Goal: Answer question/provide support

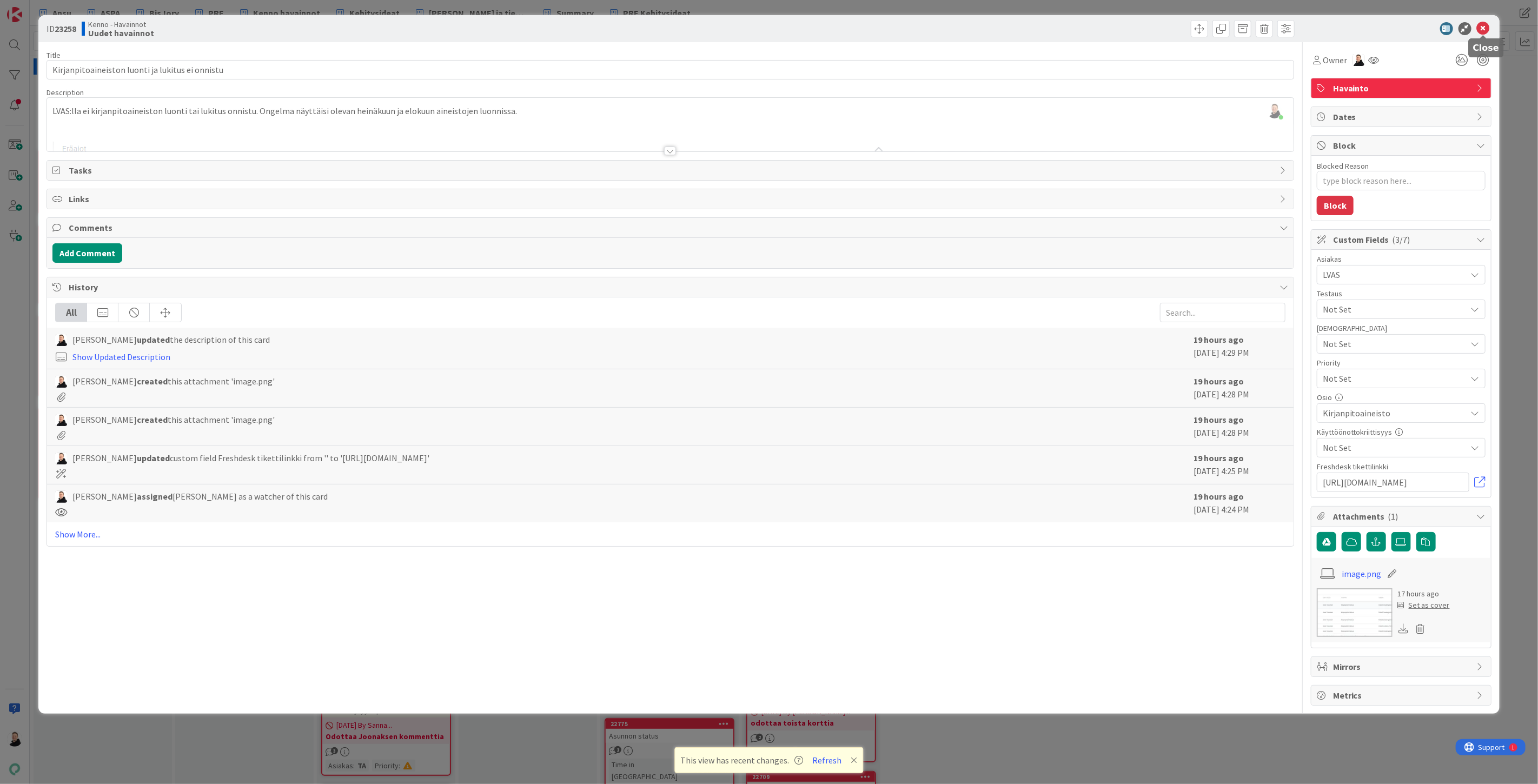
click at [1485, 28] on icon at bounding box center [1483, 28] width 13 height 13
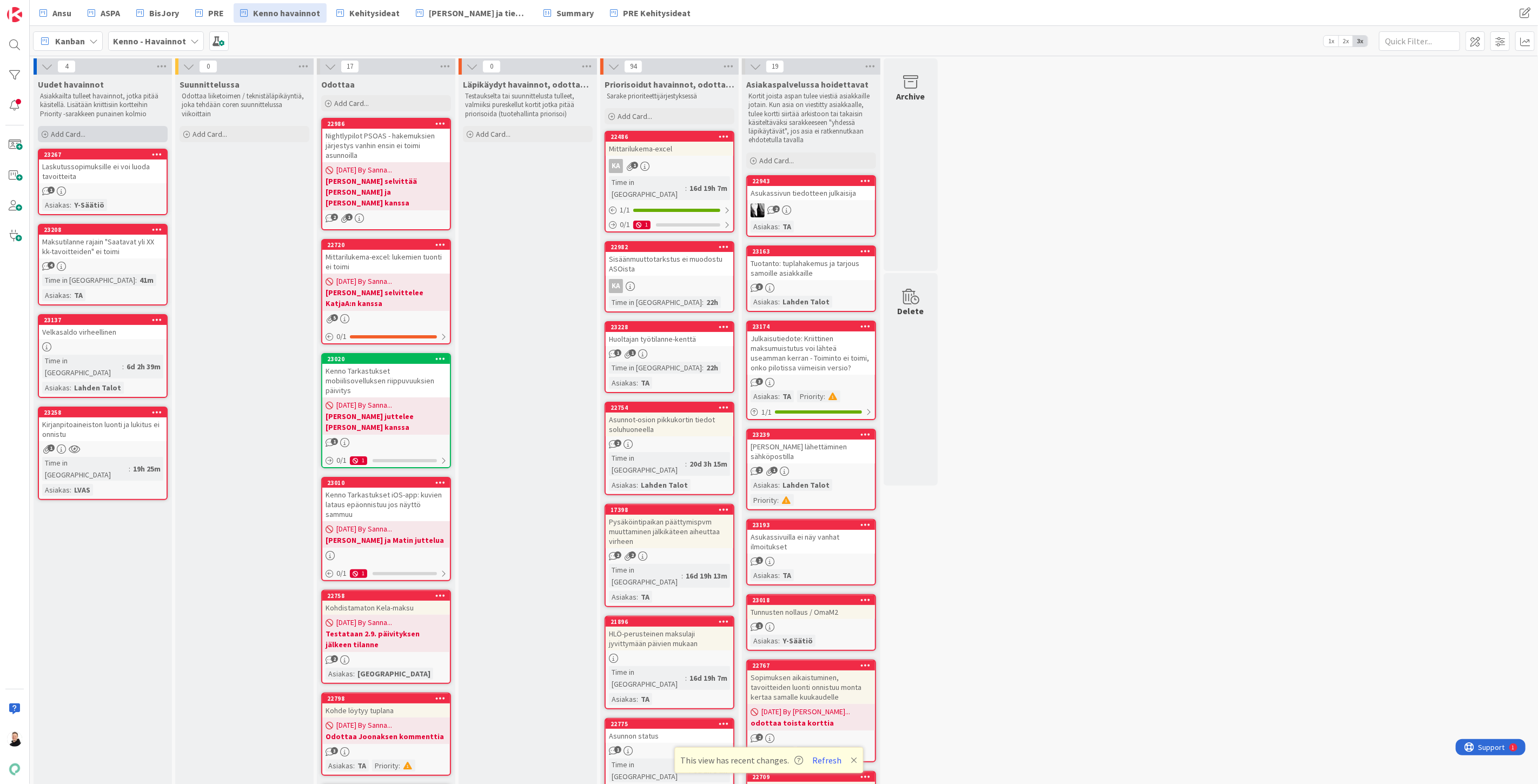
click at [46, 136] on icon at bounding box center [45, 134] width 7 height 7
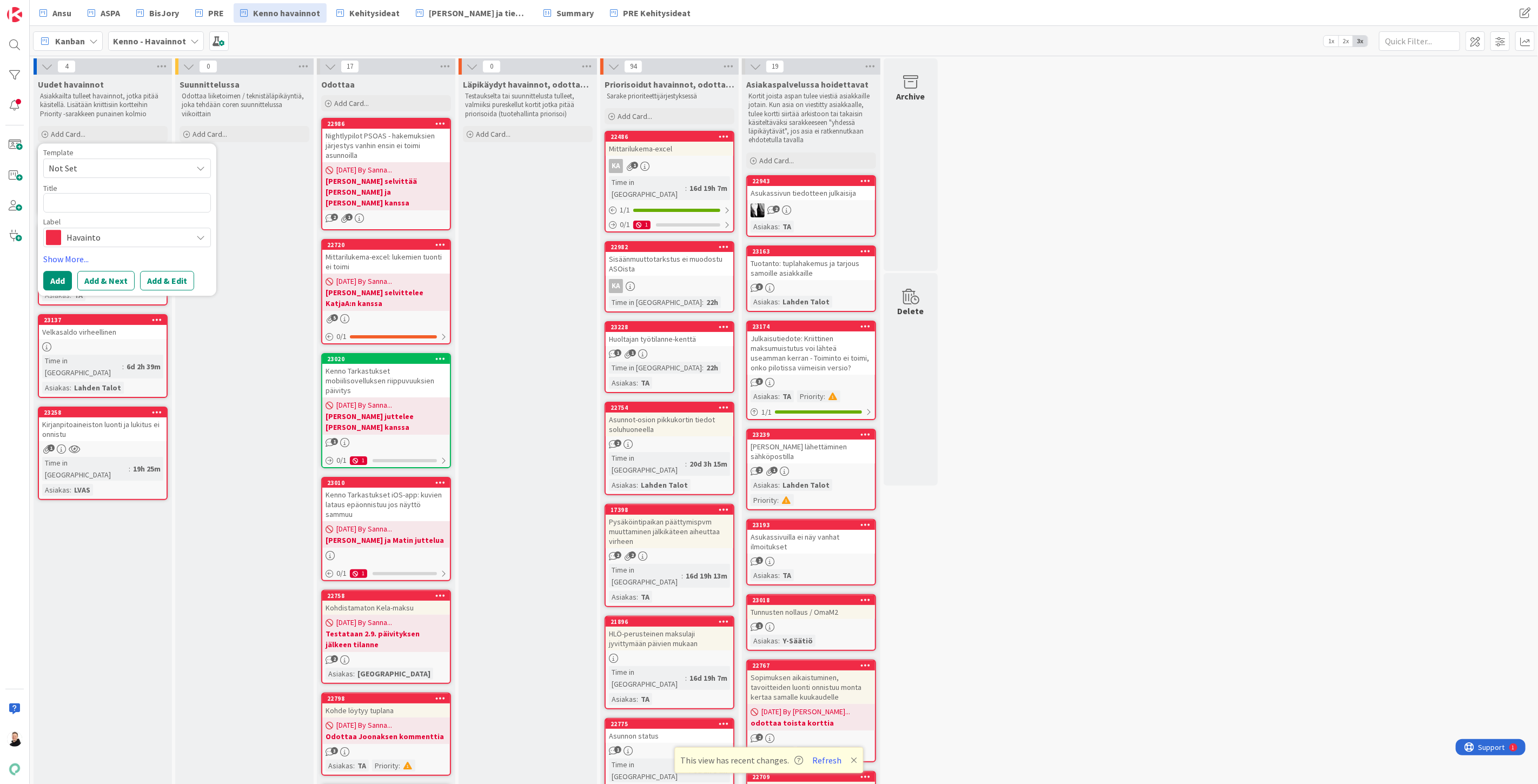
click at [90, 204] on textarea at bounding box center [127, 203] width 168 height 20
type textarea "x"
type textarea "AS"
type textarea "x"
type textarea "ASu"
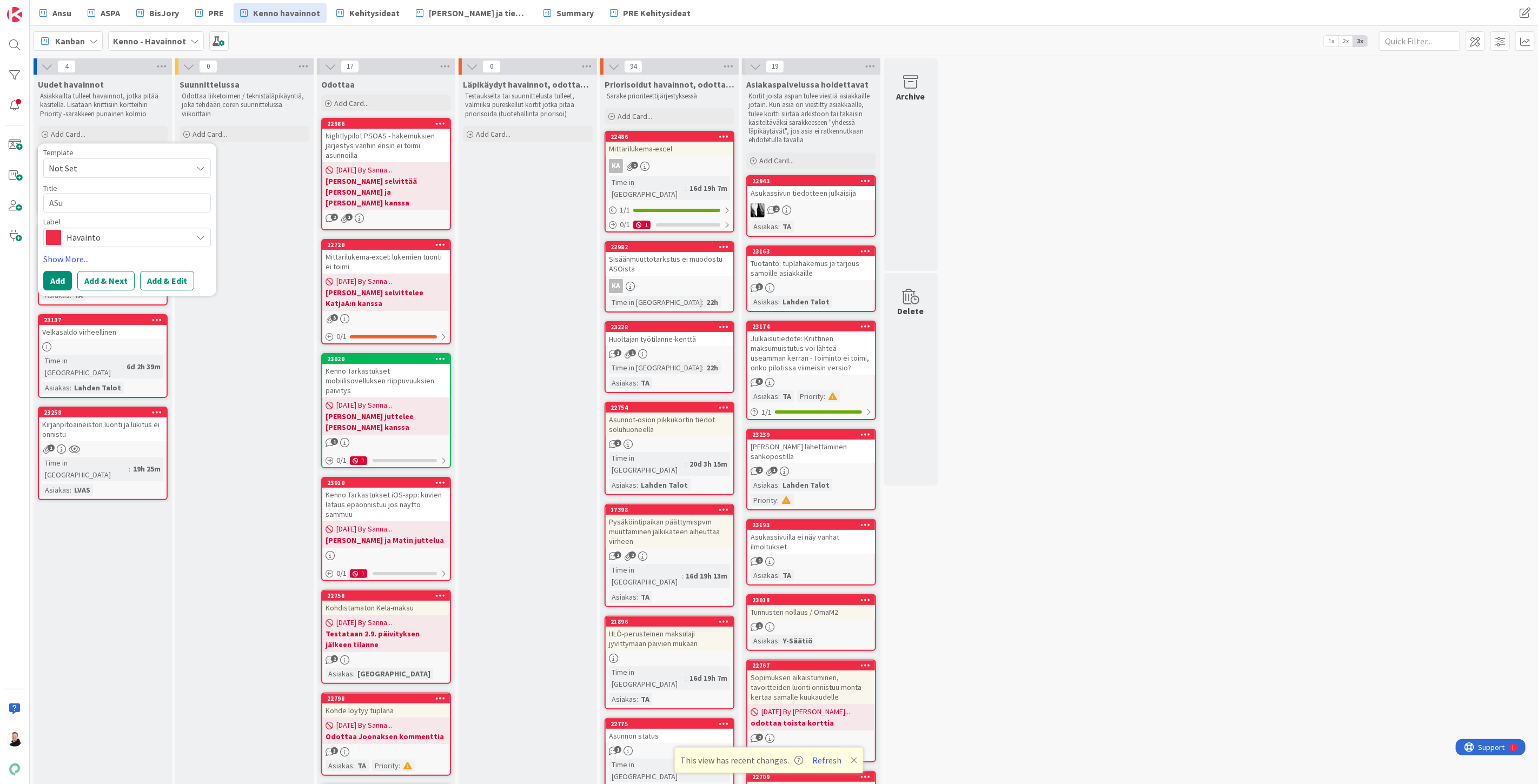
type textarea "x"
type textarea "ASuk"
type textarea "x"
type textarea "ASuka"
type textarea "x"
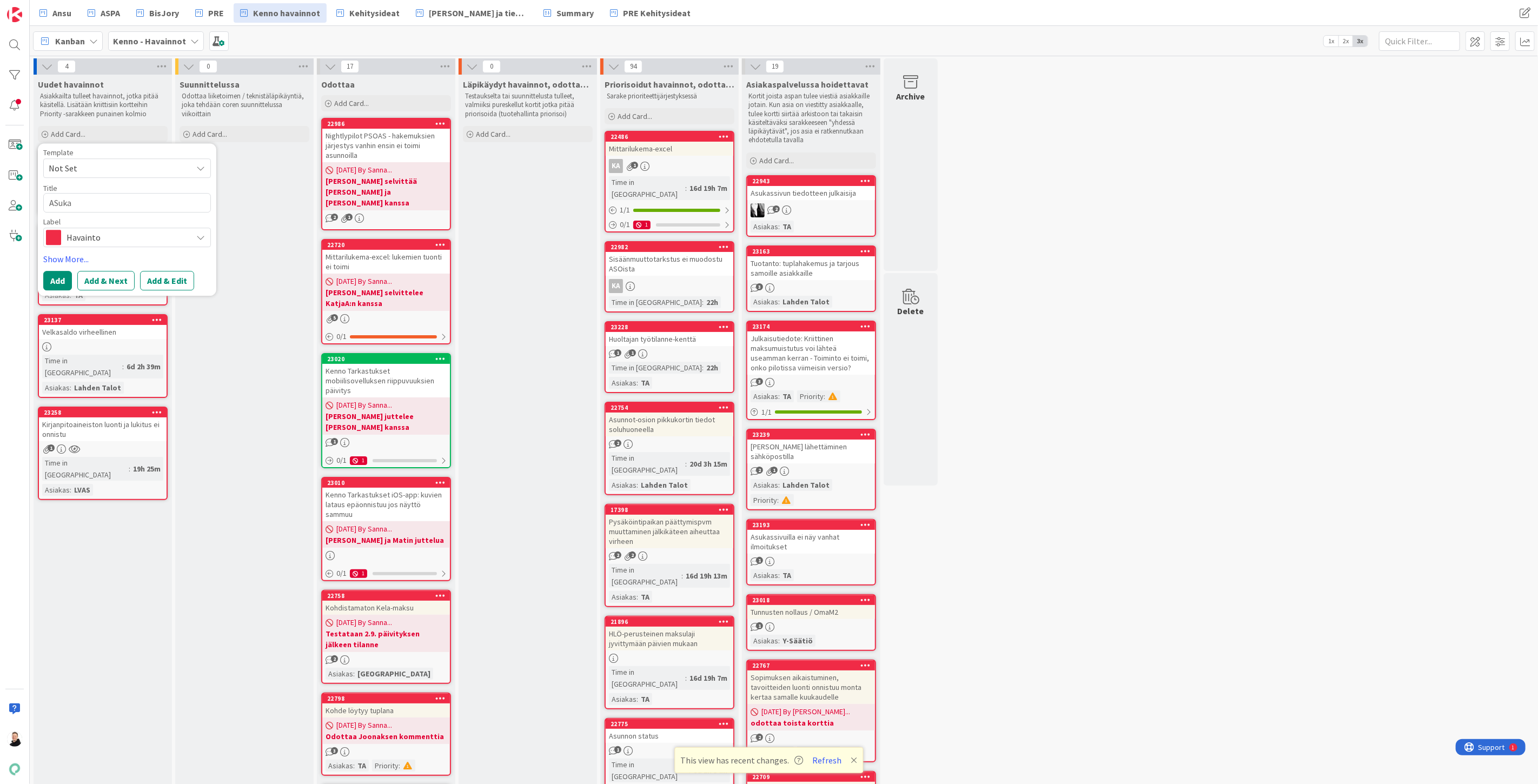
type textarea "ASuk"
type textarea "x"
type textarea "ASu"
type textarea "x"
type textarea "AS"
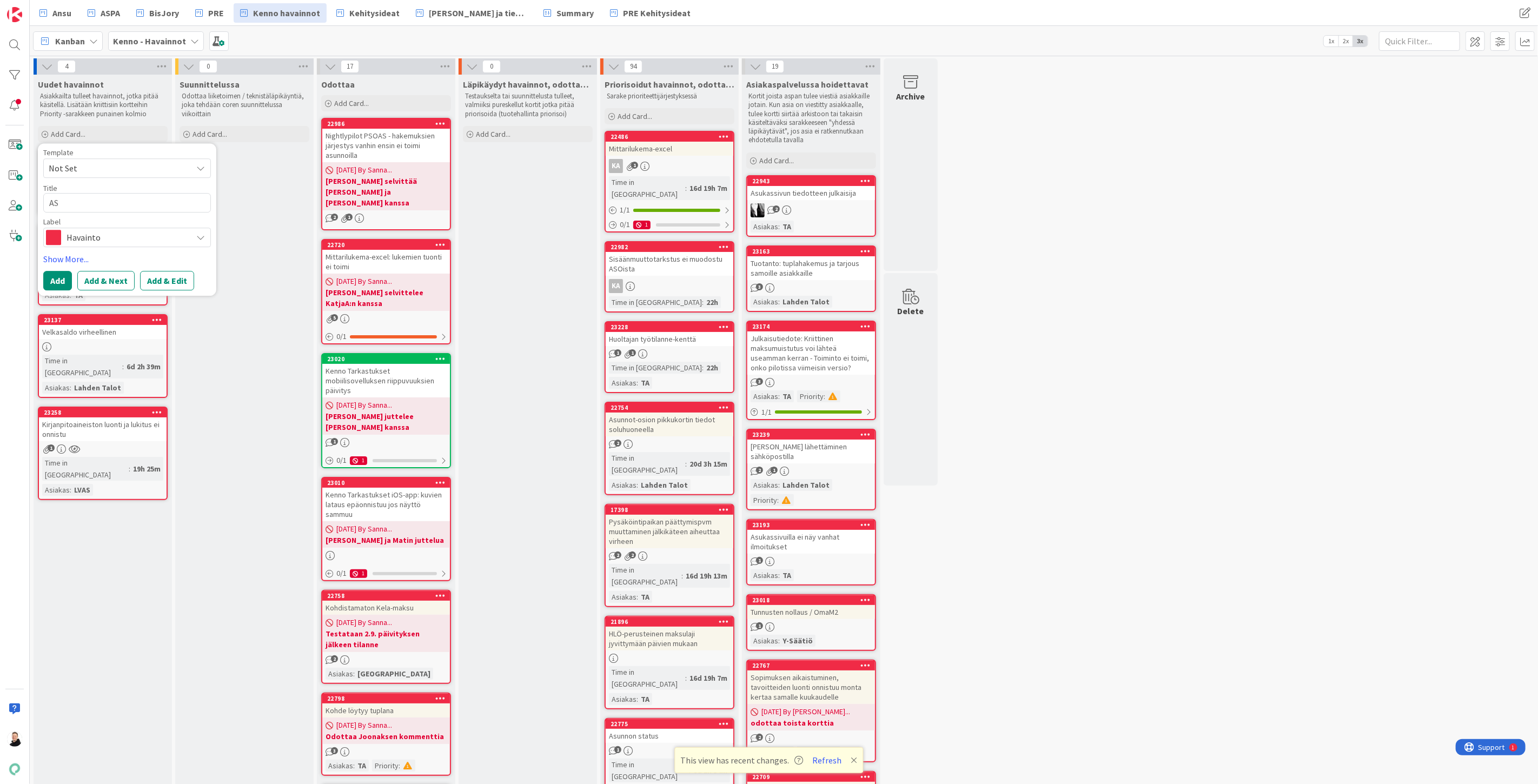
type textarea "x"
type textarea "A"
type textarea "x"
type textarea "As"
type textarea "x"
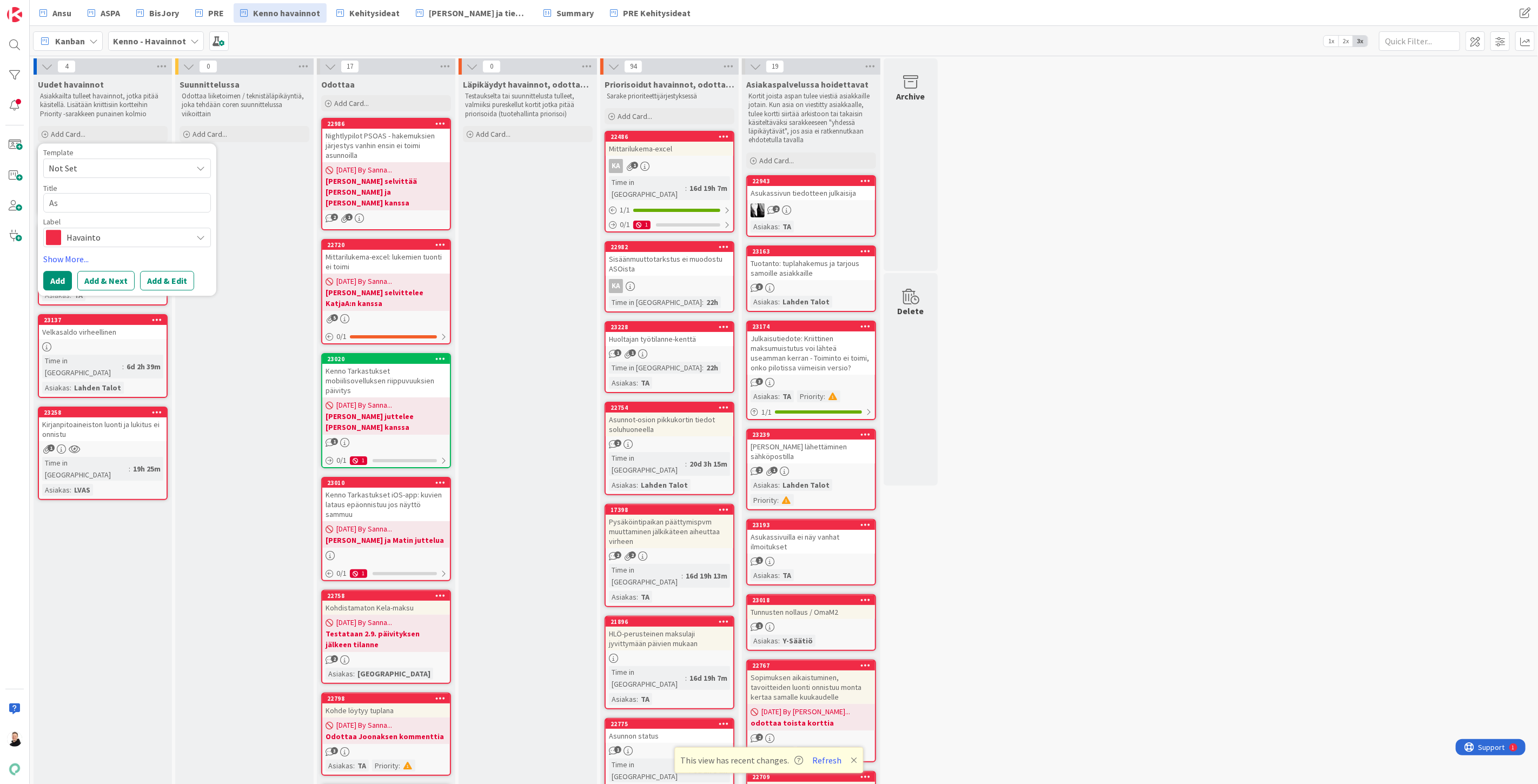
type textarea "Asu"
type textarea "x"
type textarea "Asuk"
type textarea "x"
type textarea "Asuka"
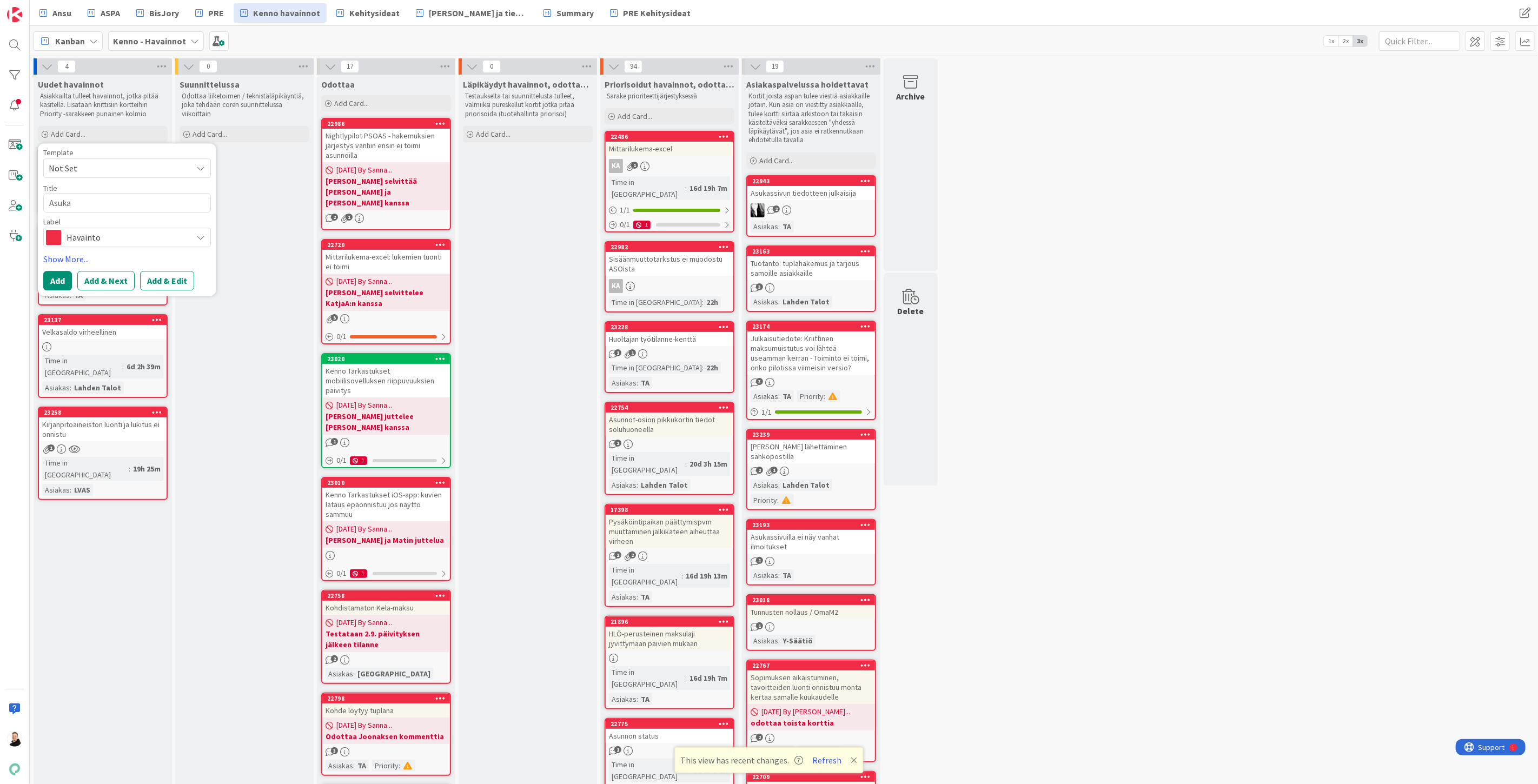
type textarea "x"
type textarea "Asukas"
type textarea "x"
type textarea "Asukassi"
type textarea "x"
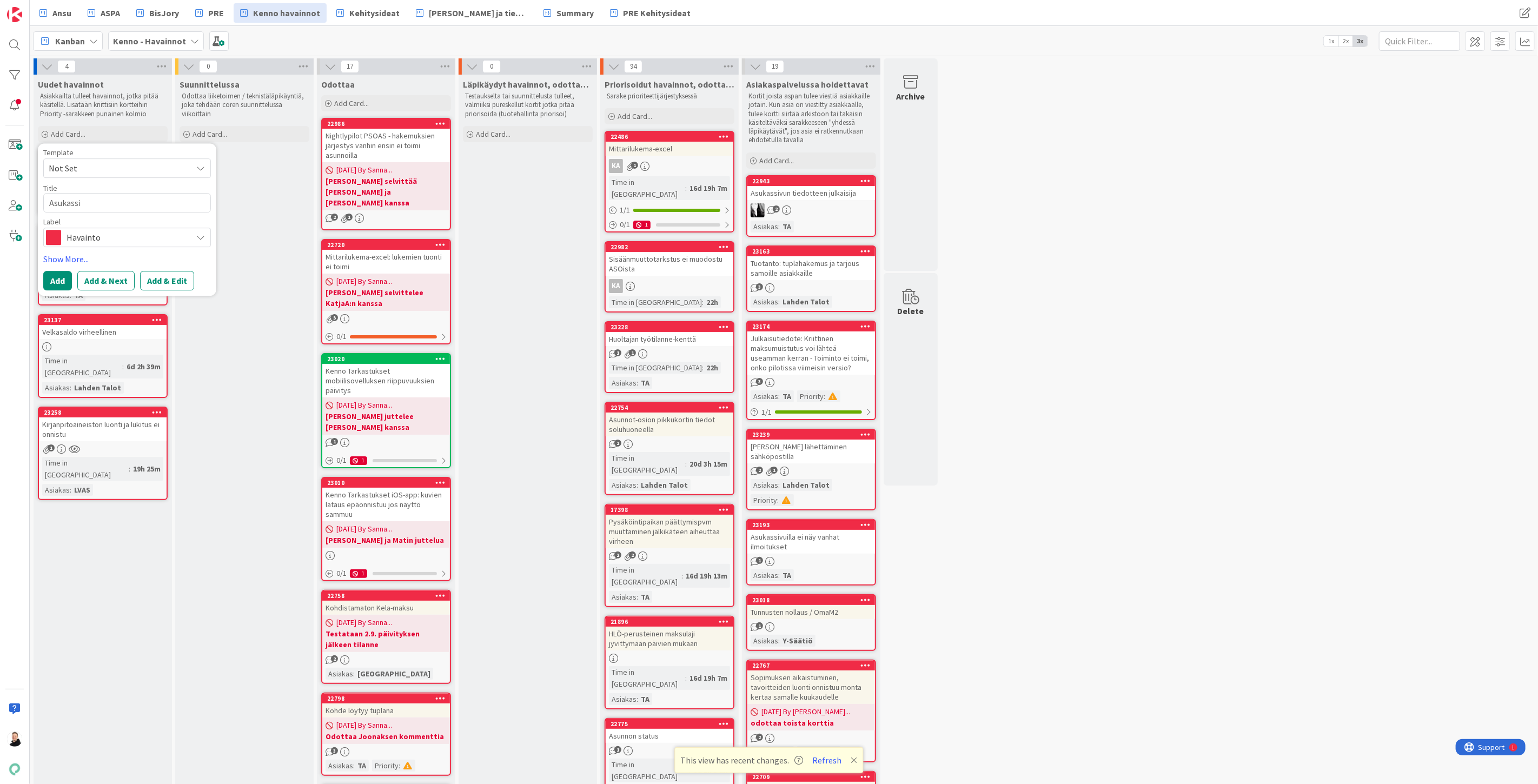
type textarea "Asukassiv"
type textarea "x"
type textarea "Asukassi"
type textarea "x"
type textarea "Asukass"
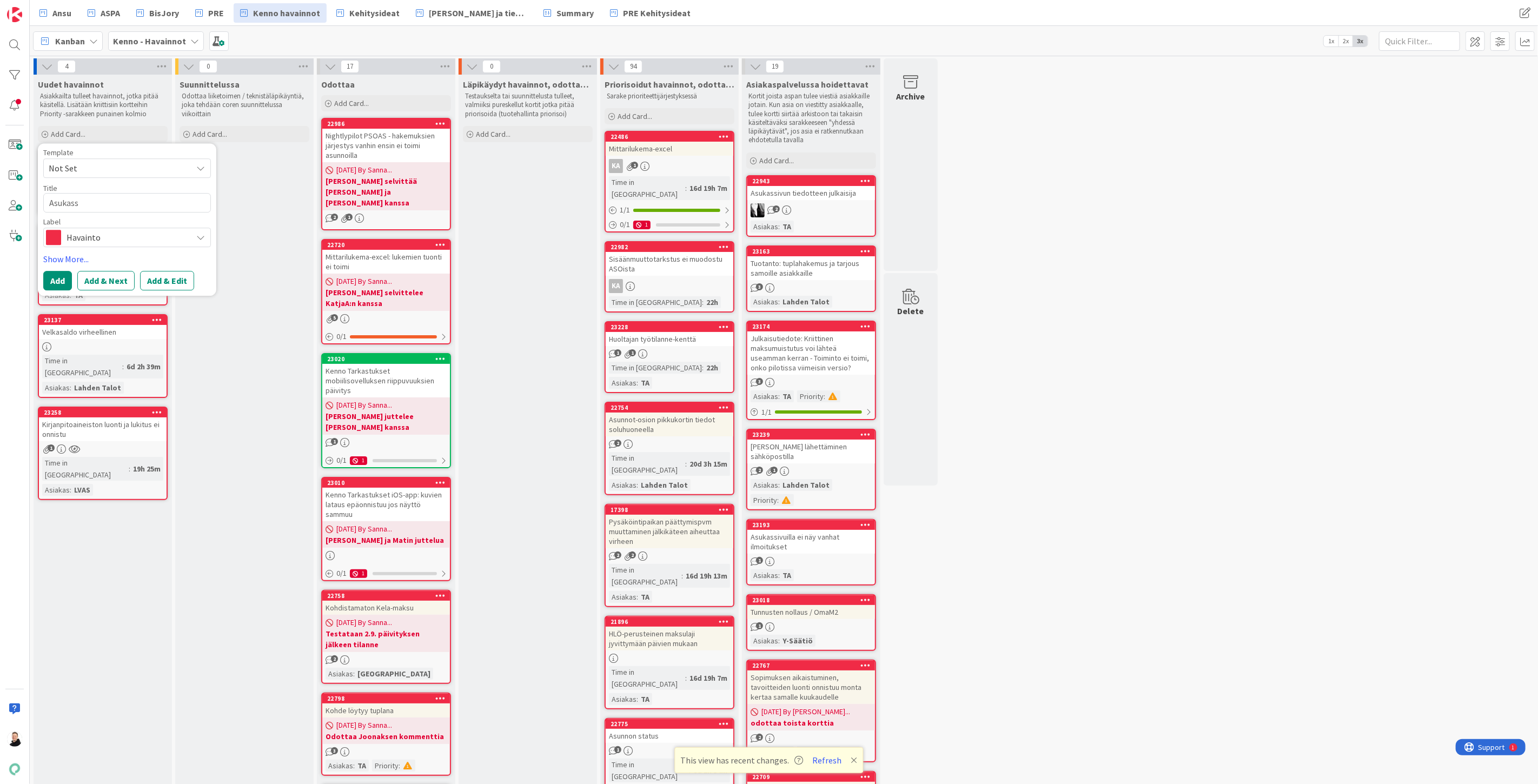
type textarea "x"
type textarea "Asukas"
type textarea "x"
type textarea "Asukasd"
type textarea "x"
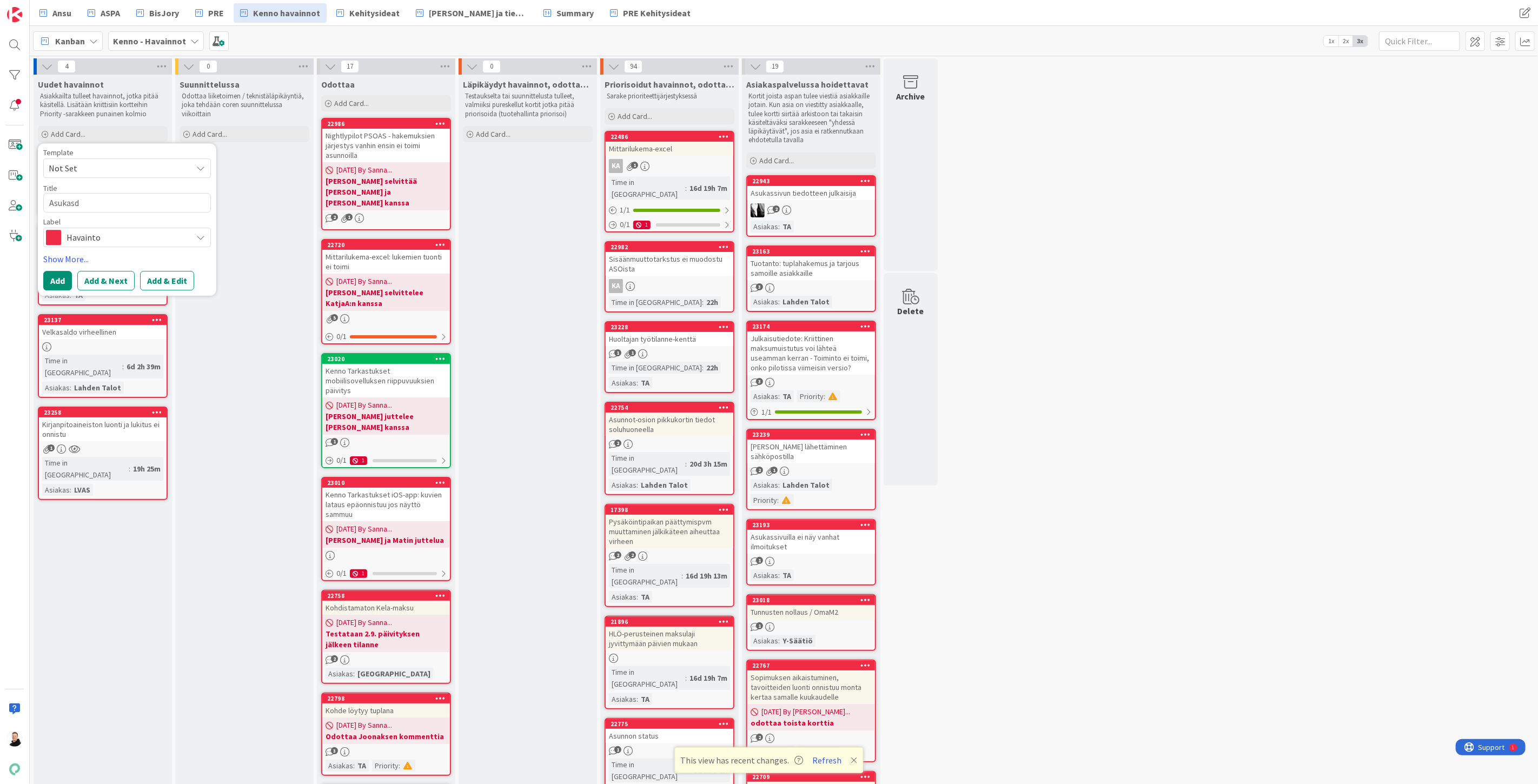
type textarea "Asukasdi"
type textarea "x"
type textarea "Asukasdiv"
type textarea "x"
type textarea "Asukasdivu"
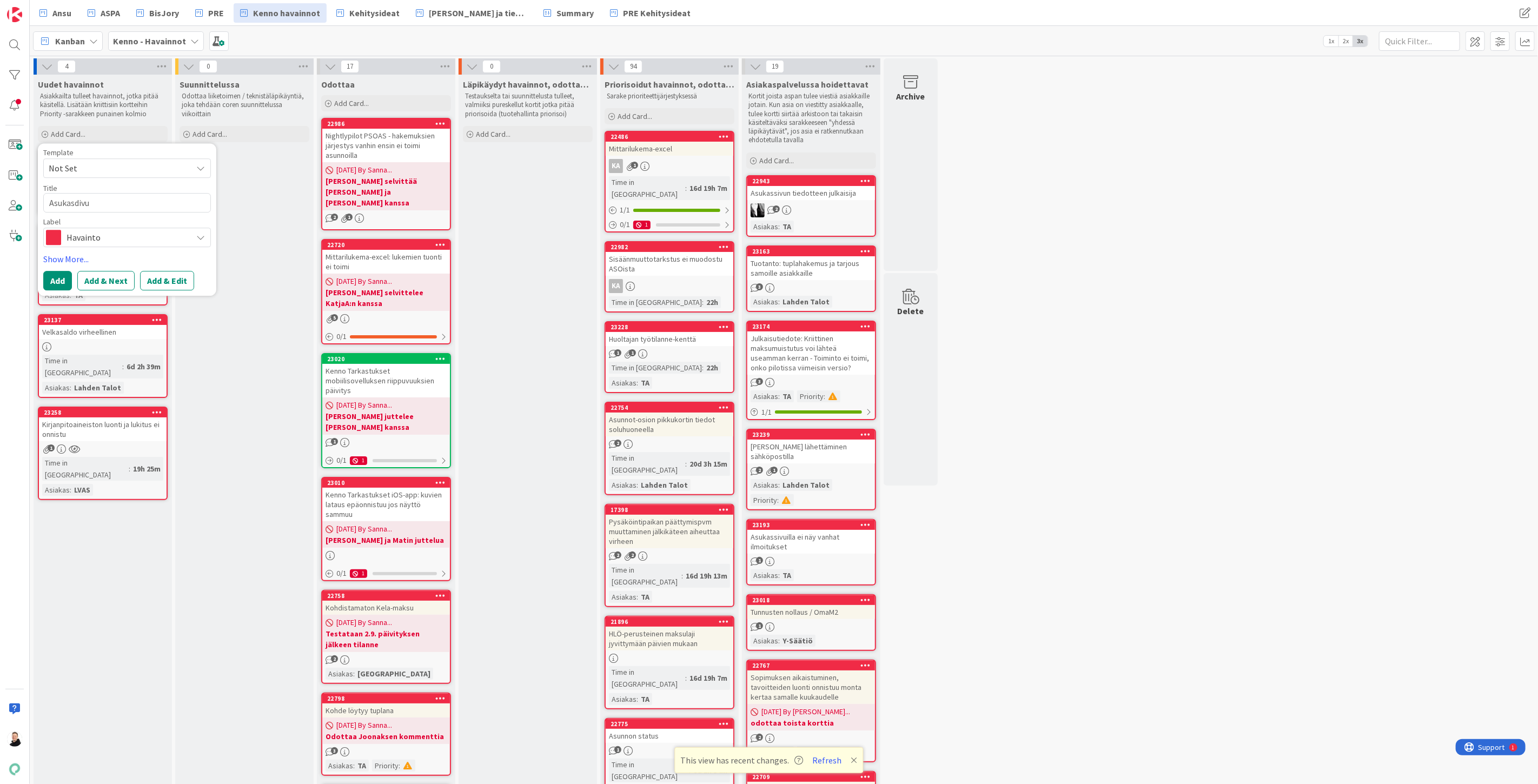
type textarea "x"
type textarea "Asukasdiv"
type textarea "x"
type textarea "Asukasdi"
type textarea "x"
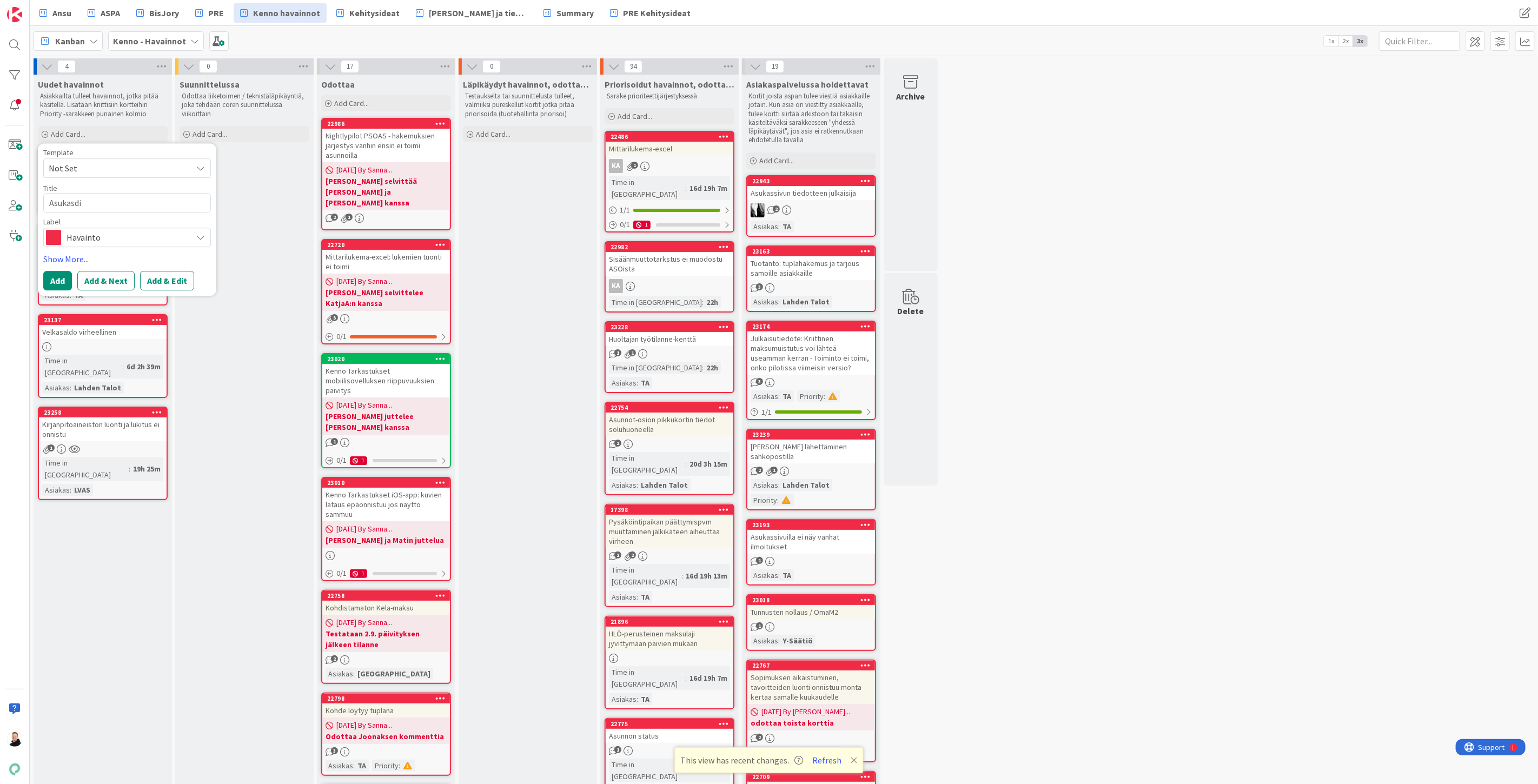
type textarea "Asukasd"
type textarea "x"
type textarea "Asukas"
type textarea "x"
type textarea "Asukass"
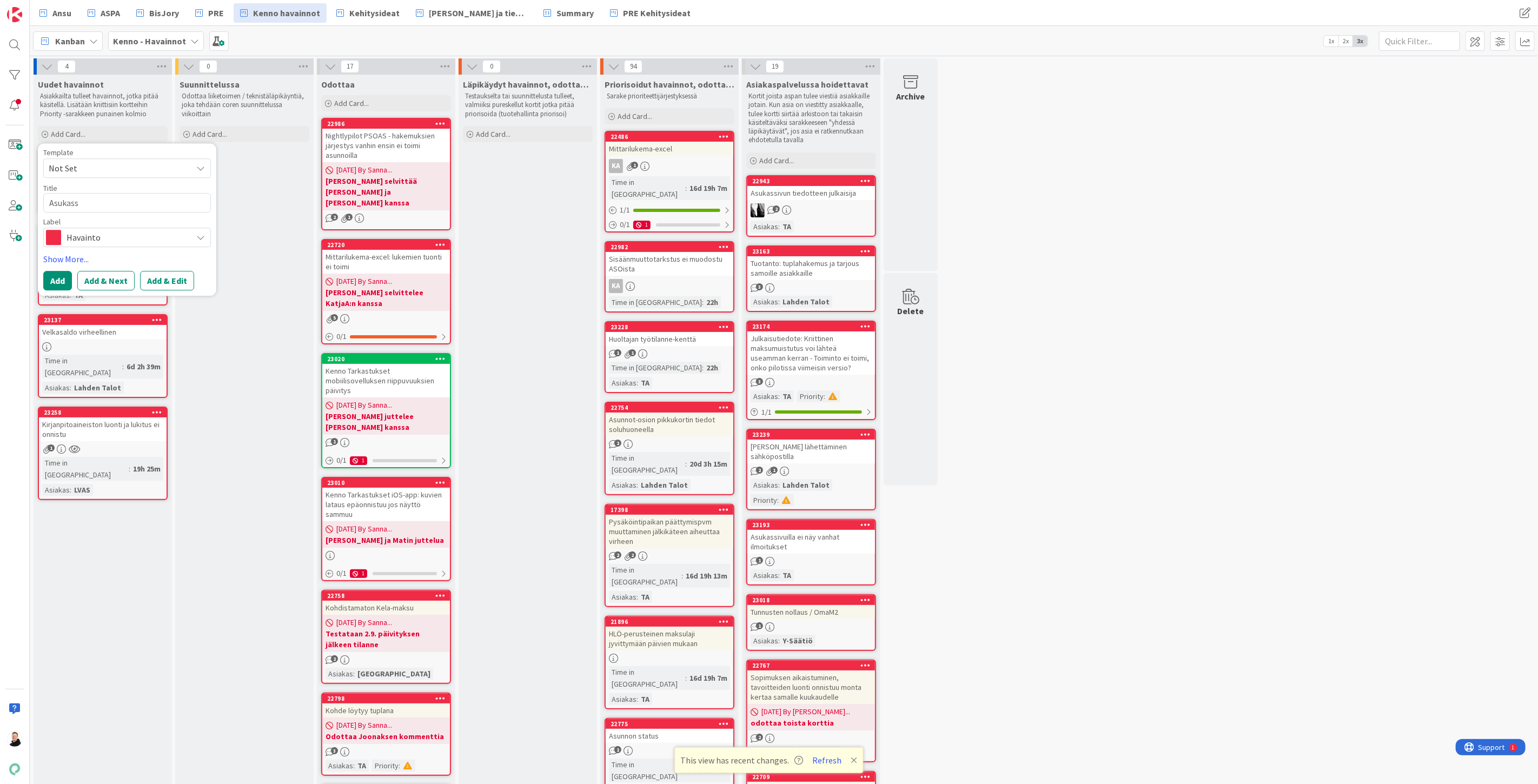
type textarea "x"
type textarea "Asukassi"
type textarea "x"
type textarea "Asukassiv"
type textarea "x"
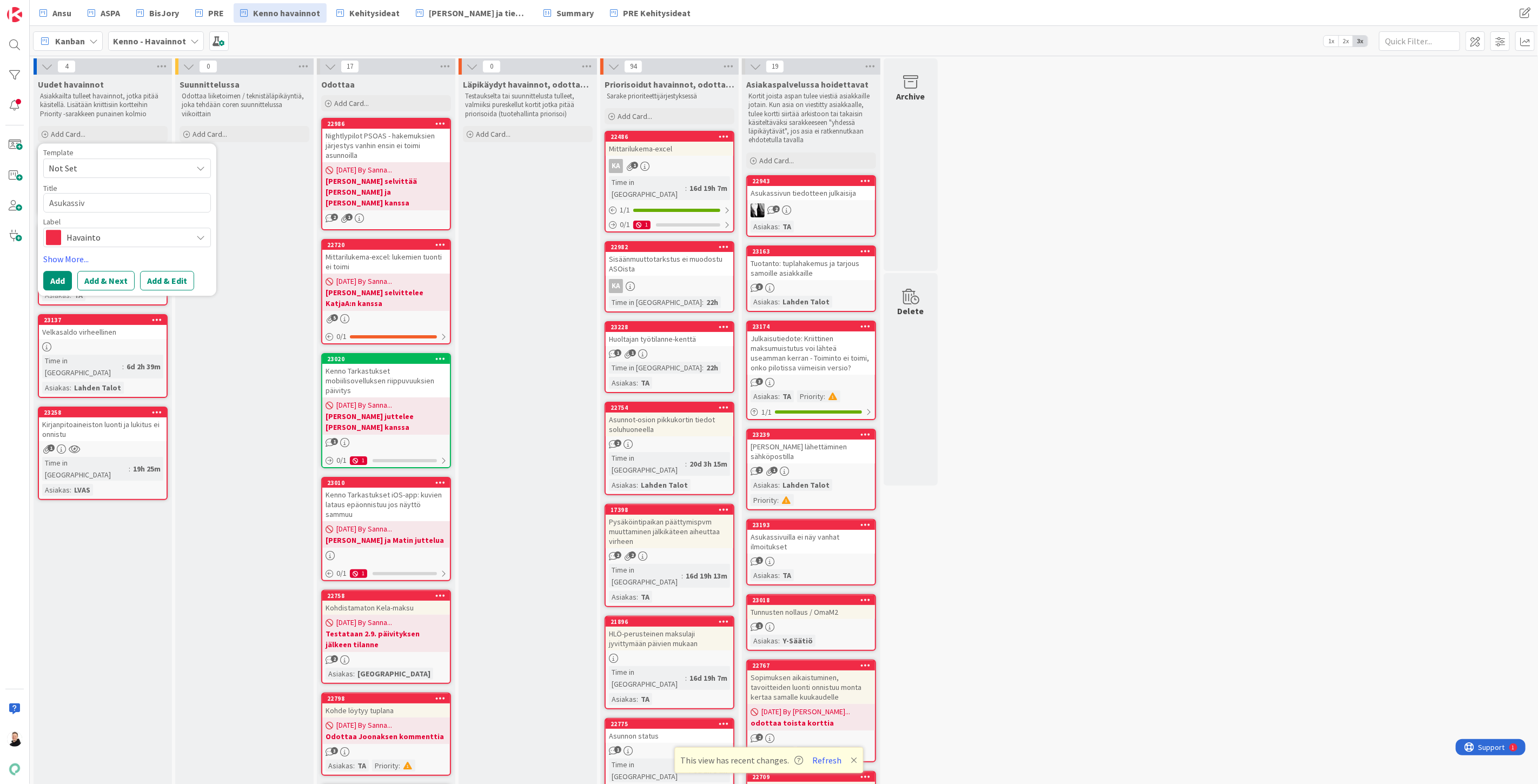
type textarea "Asukassivu"
type textarea "x"
type textarea "Asukassivu"
type textarea "x"
type textarea "Asukassivu"
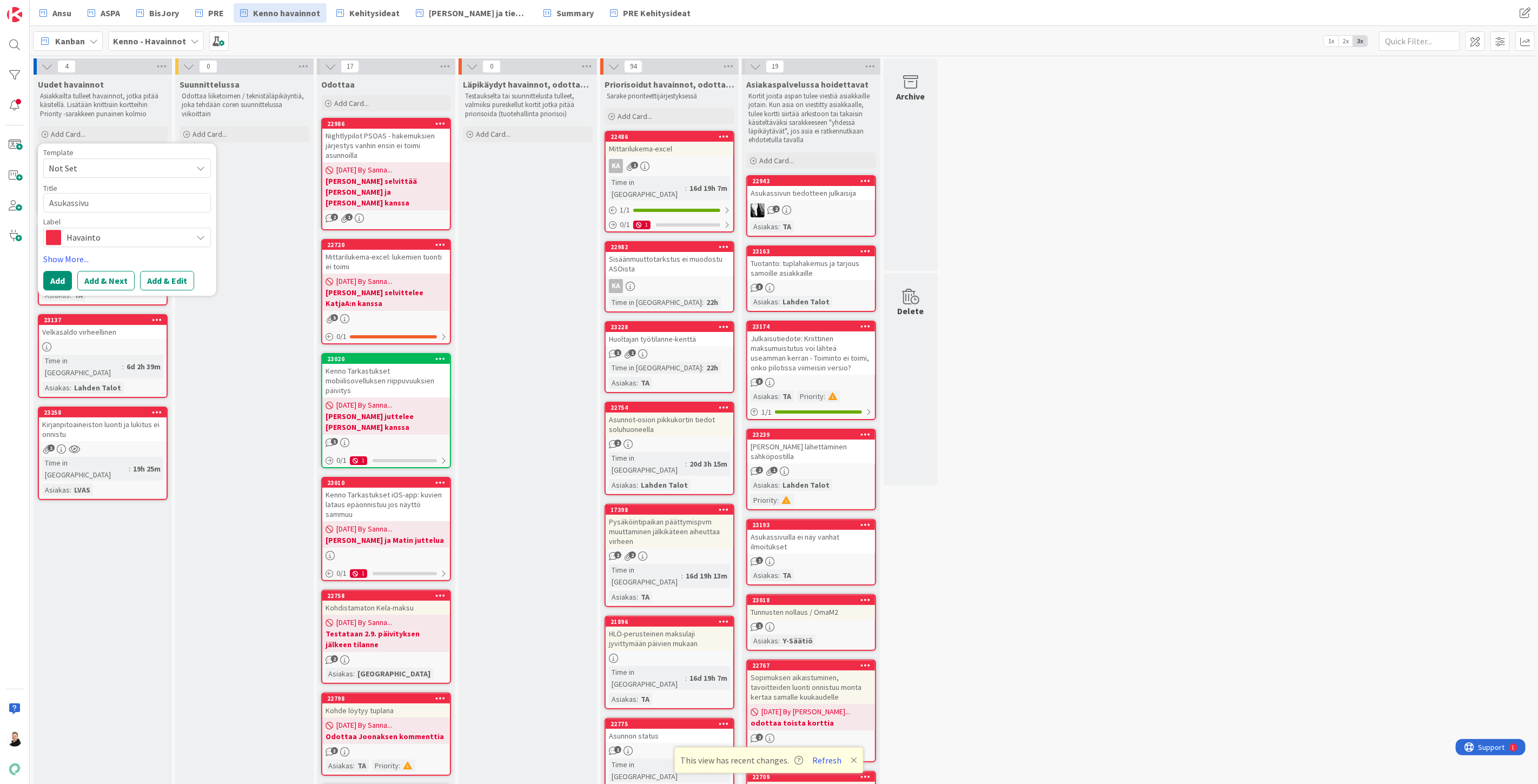
type textarea "x"
type textarea "Asukassivul"
type textarea "x"
type textarea "Asukassivull"
type textarea "x"
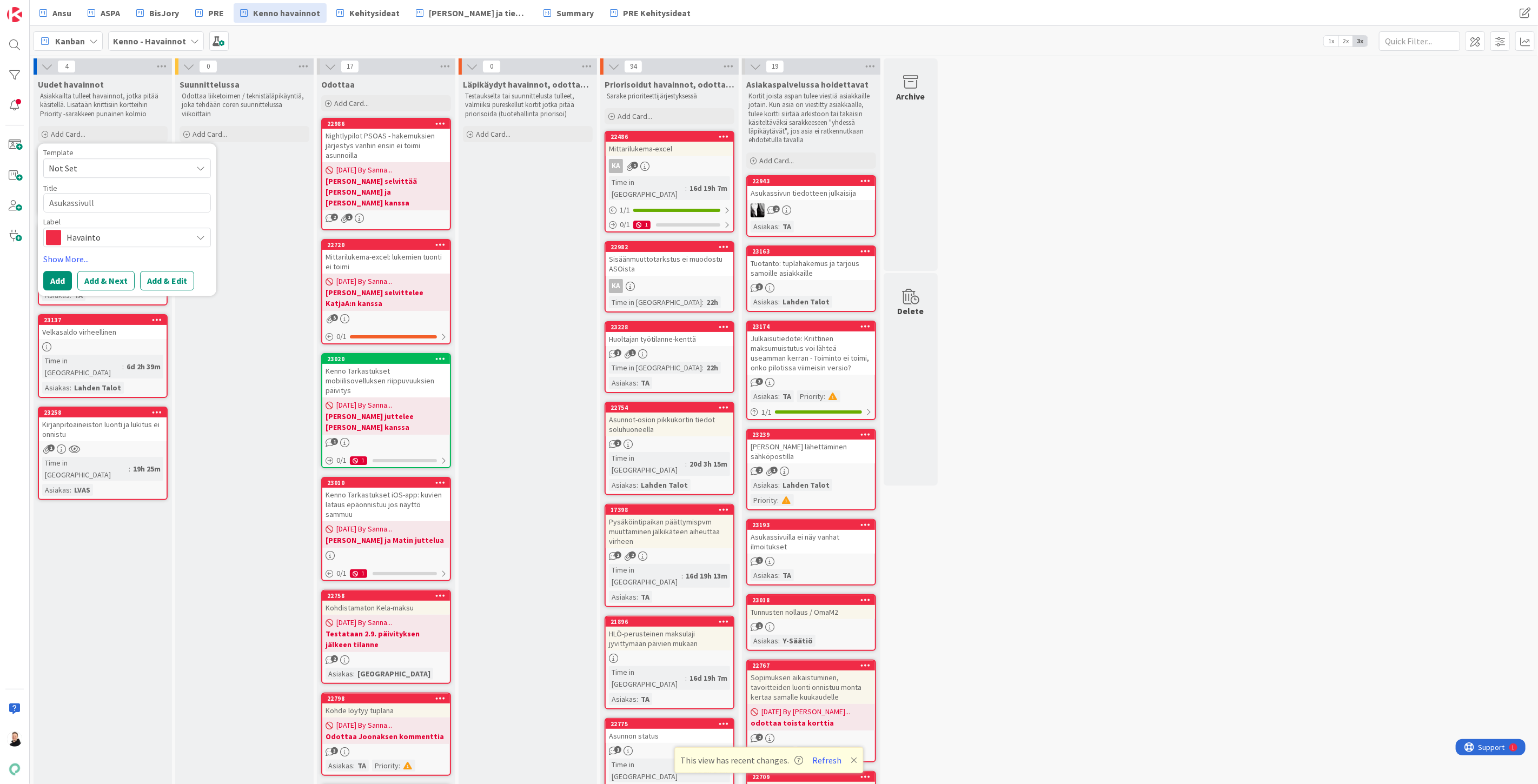
type textarea "Asukassivulle"
type textarea "x"
type textarea "Asukassivulle"
type textarea "x"
type textarea "Asukassivulle r"
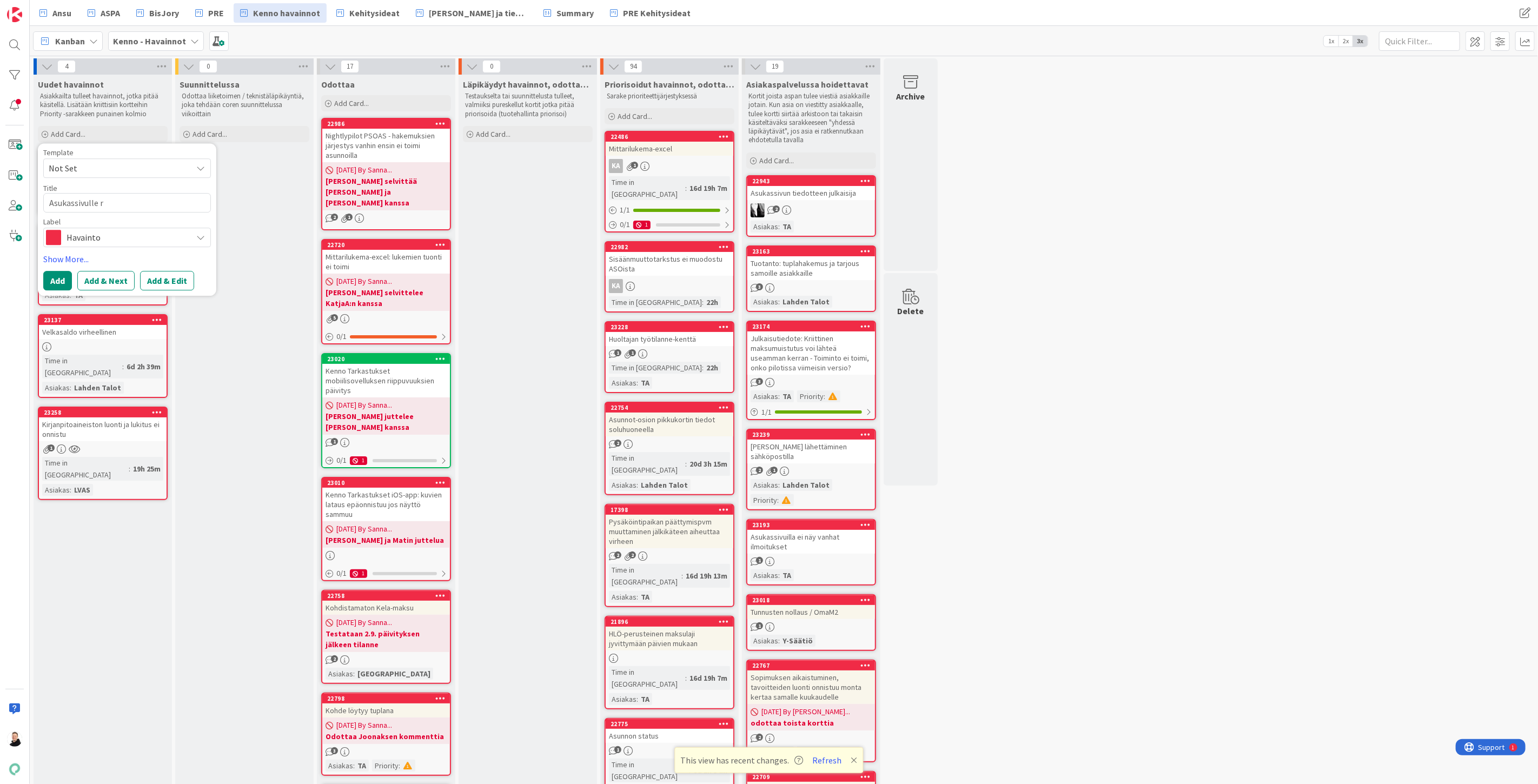
type textarea "x"
type textarea "Asukassivulle re"
type textarea "x"
type textarea "Asukassivulle rek"
type textarea "x"
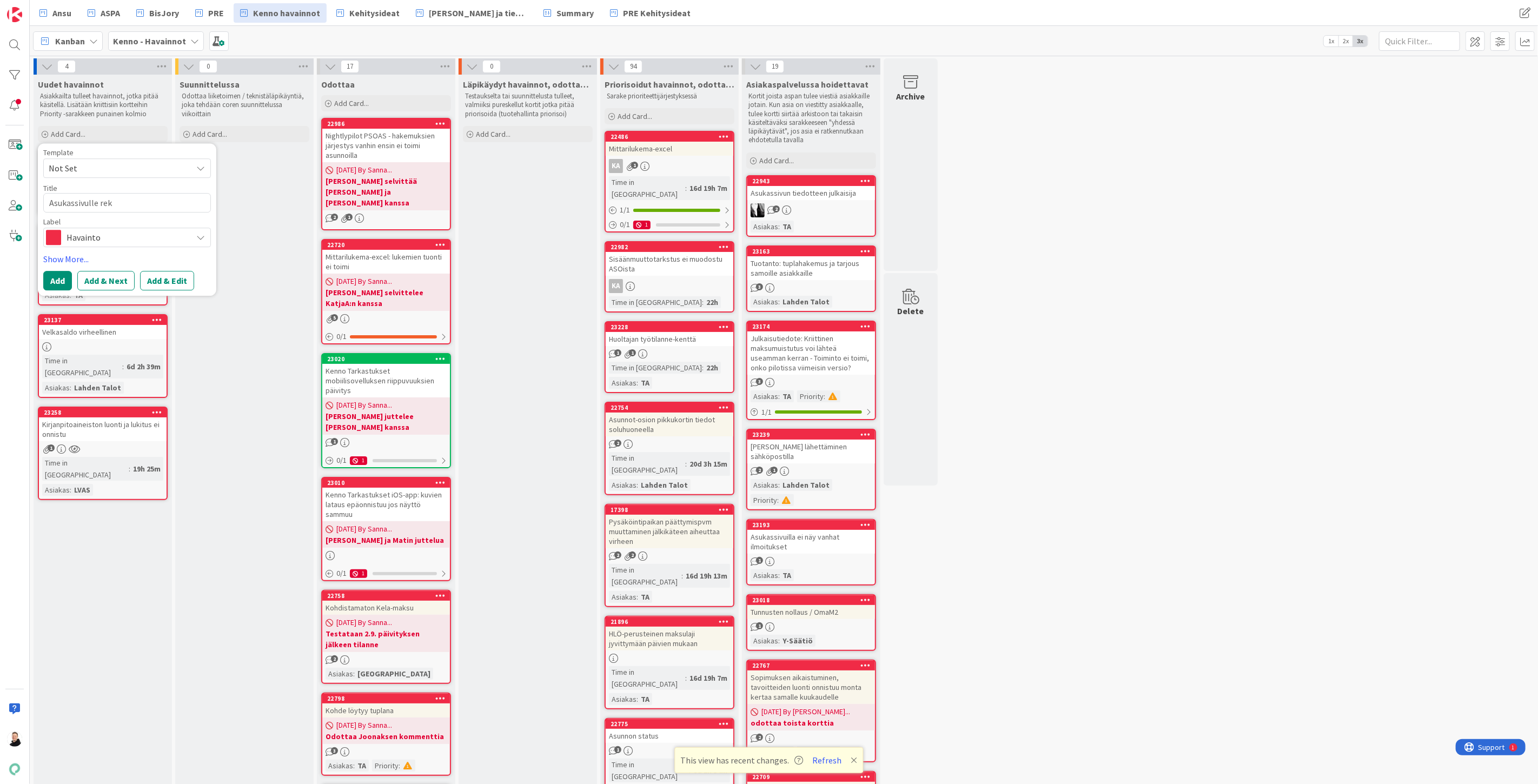
type textarea "Asukassivulle reki"
type textarea "x"
type textarea "Asukassivulle rekis"
type textarea "x"
type textarea "Asukassivulle rekist"
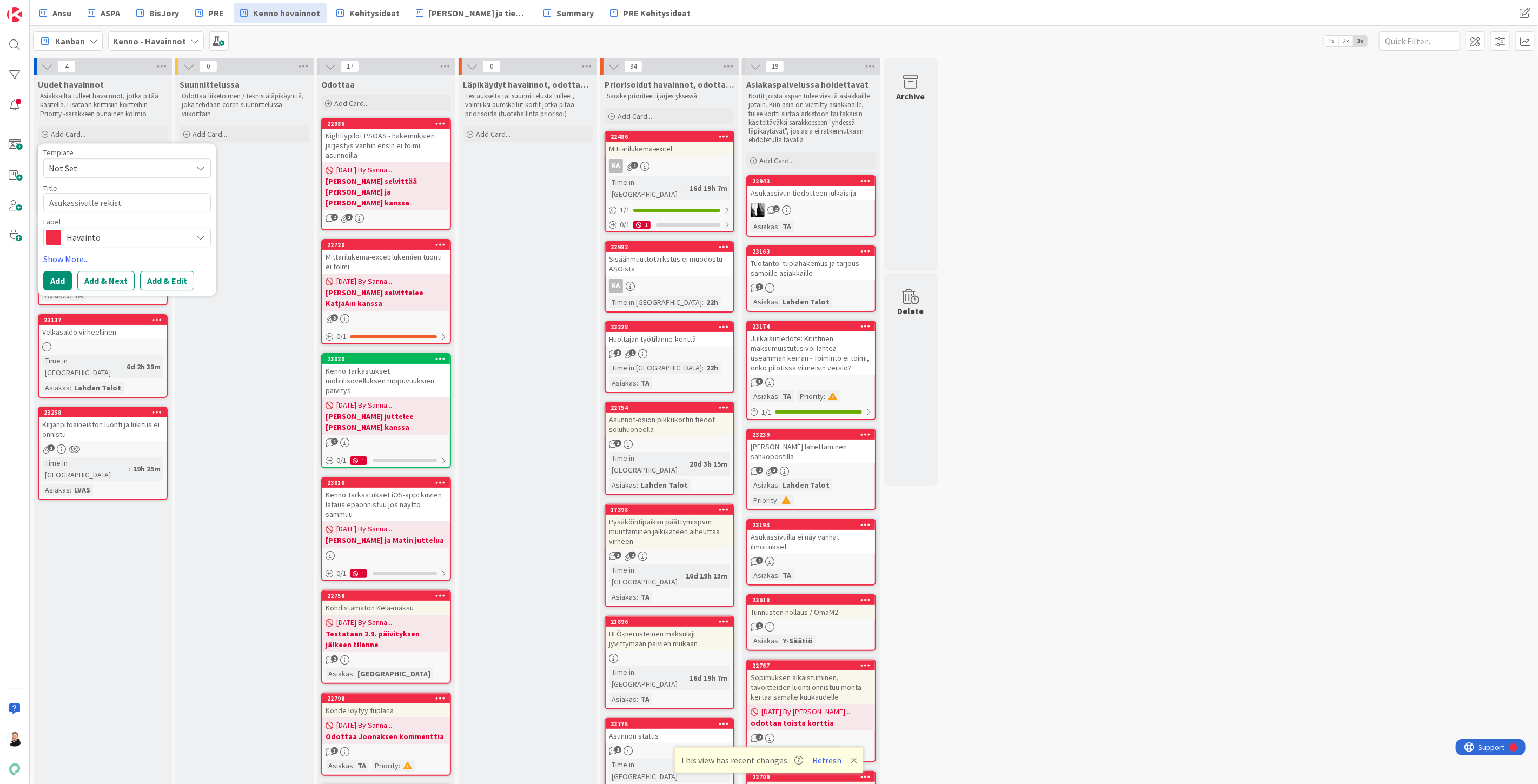
type textarea "x"
type textarea "Asukassivulle rekiste"
type textarea "x"
type textarea "Asukassivulle rekister"
type textarea "x"
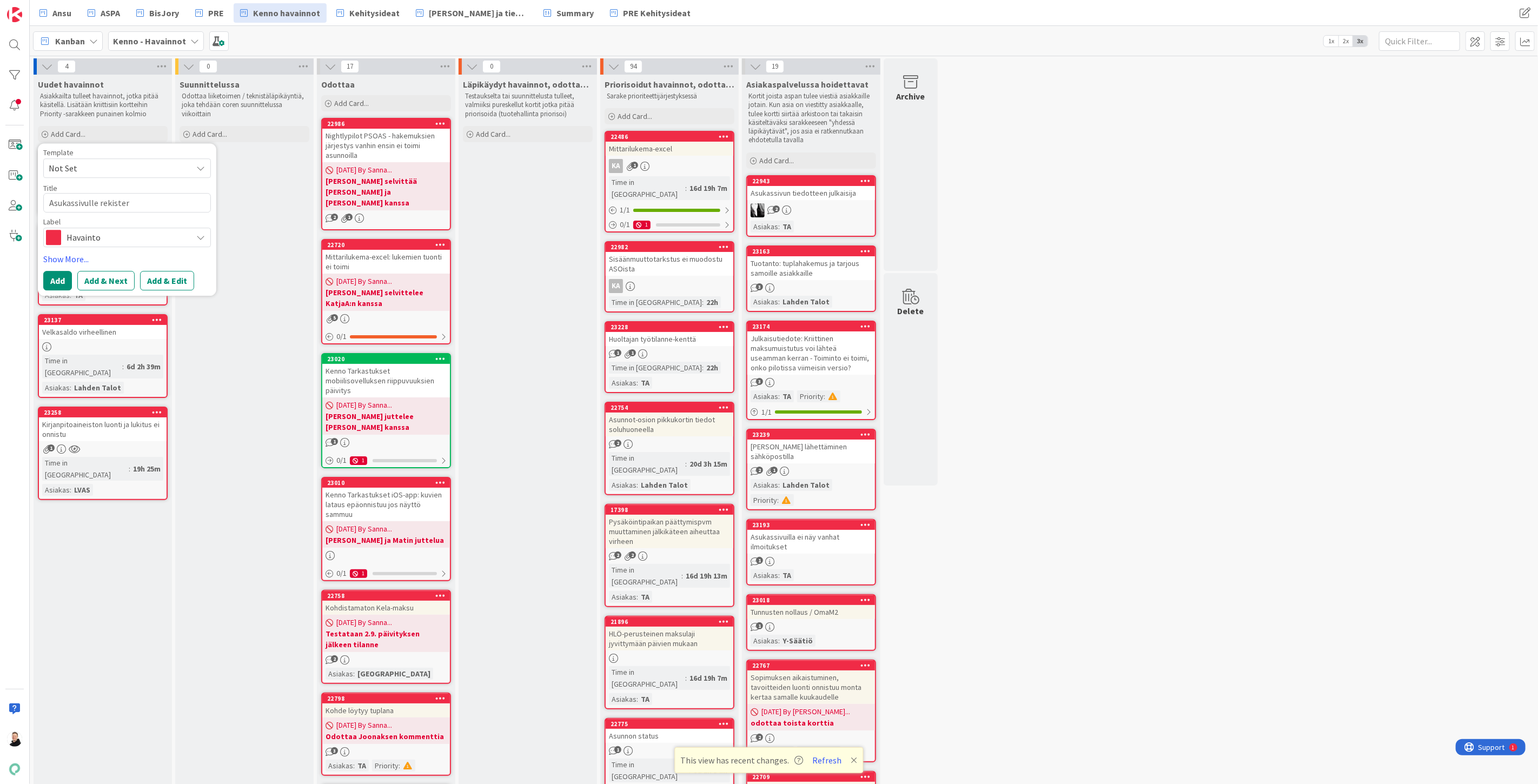
type textarea "Asukassivulle rekisterö"
type textarea "x"
type textarea "Asukassivulle rekisteröi"
type textarea "x"
type textarea "Asukassivulle rekisteröit"
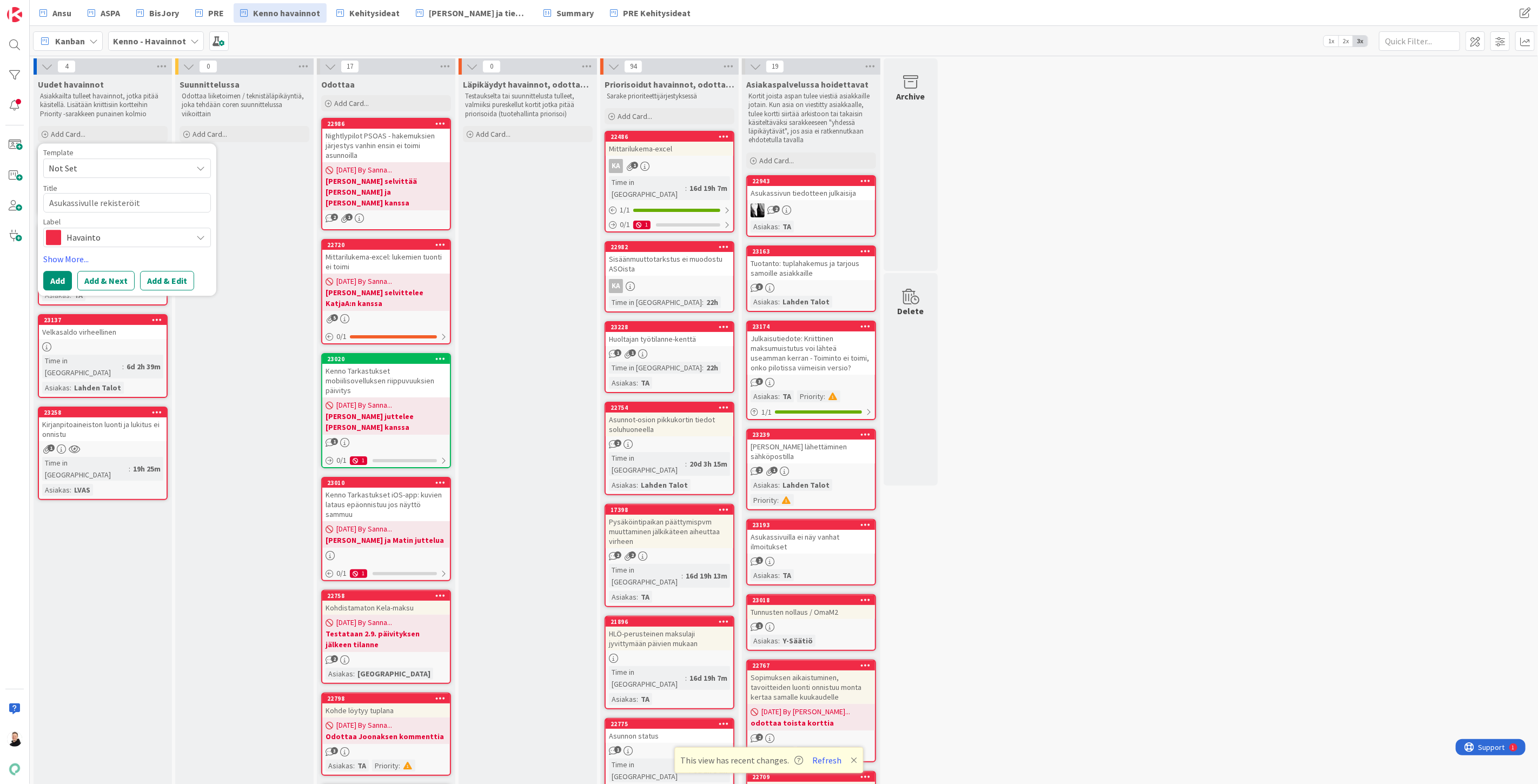
type textarea "x"
type textarea "Asukassivulle rekisteröity"
type textarea "x"
type textarea "Asukassivulle rekisteröitym"
type textarea "x"
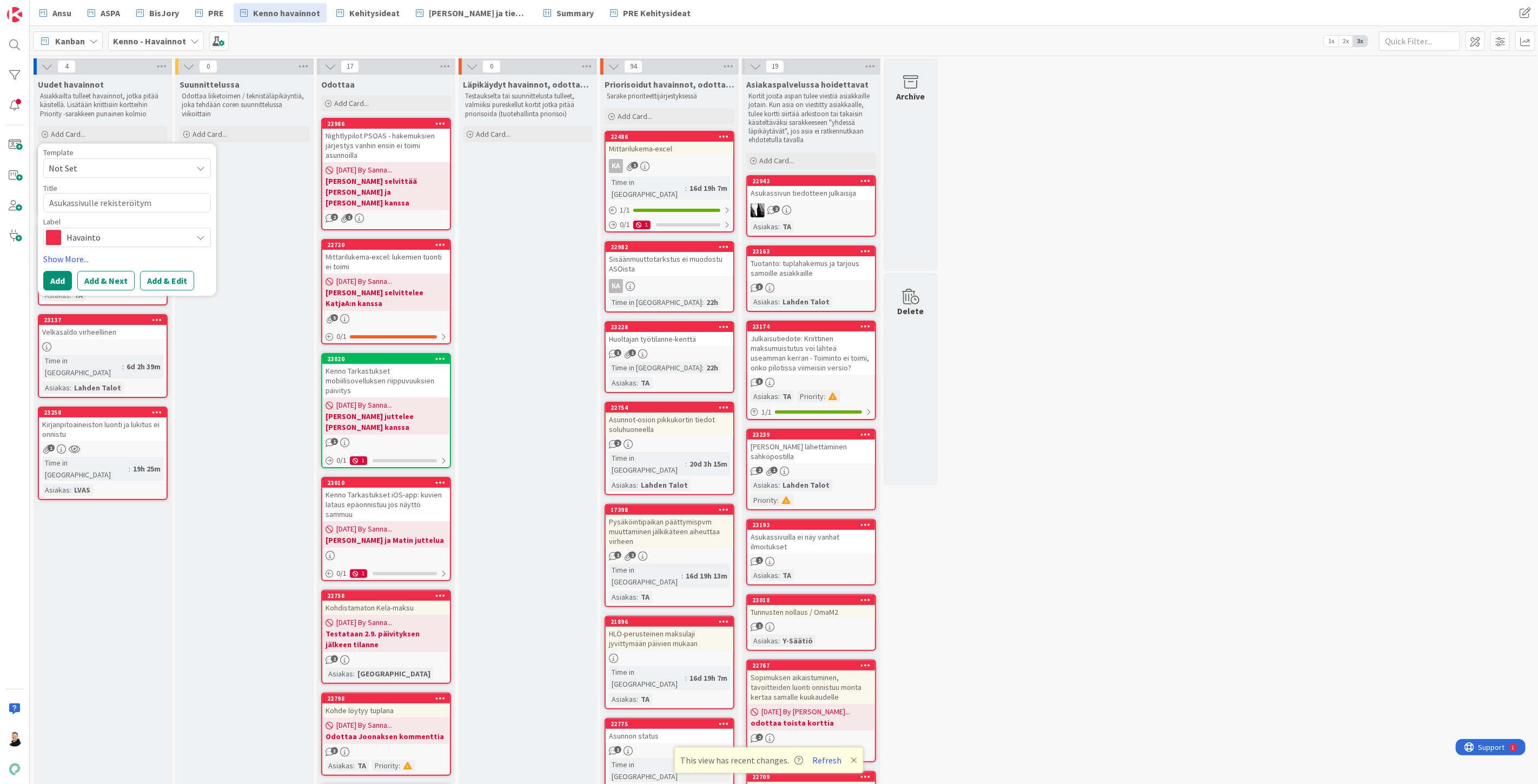
type textarea "Asukassivulle rekisteröitymi"
type textarea "x"
type textarea "Asukassivulle rekisteröitymin"
type textarea "x"
type textarea "Asukassivulle rekisteröitymine"
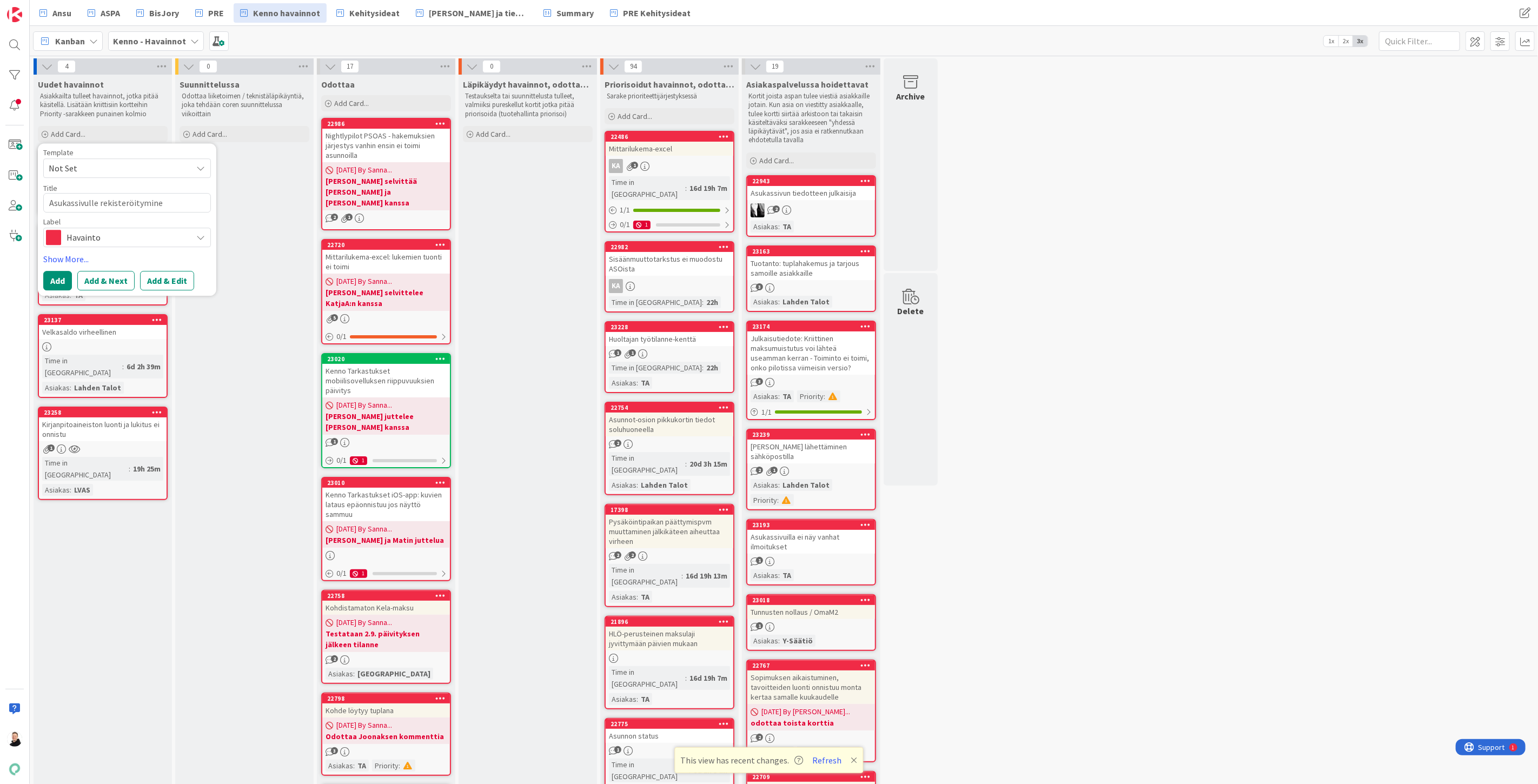
type textarea "x"
type textarea "Asukassivulle rekisteröityminen"
type textarea "x"
type textarea "Asukassivulle rekisteröityminen"
type textarea "x"
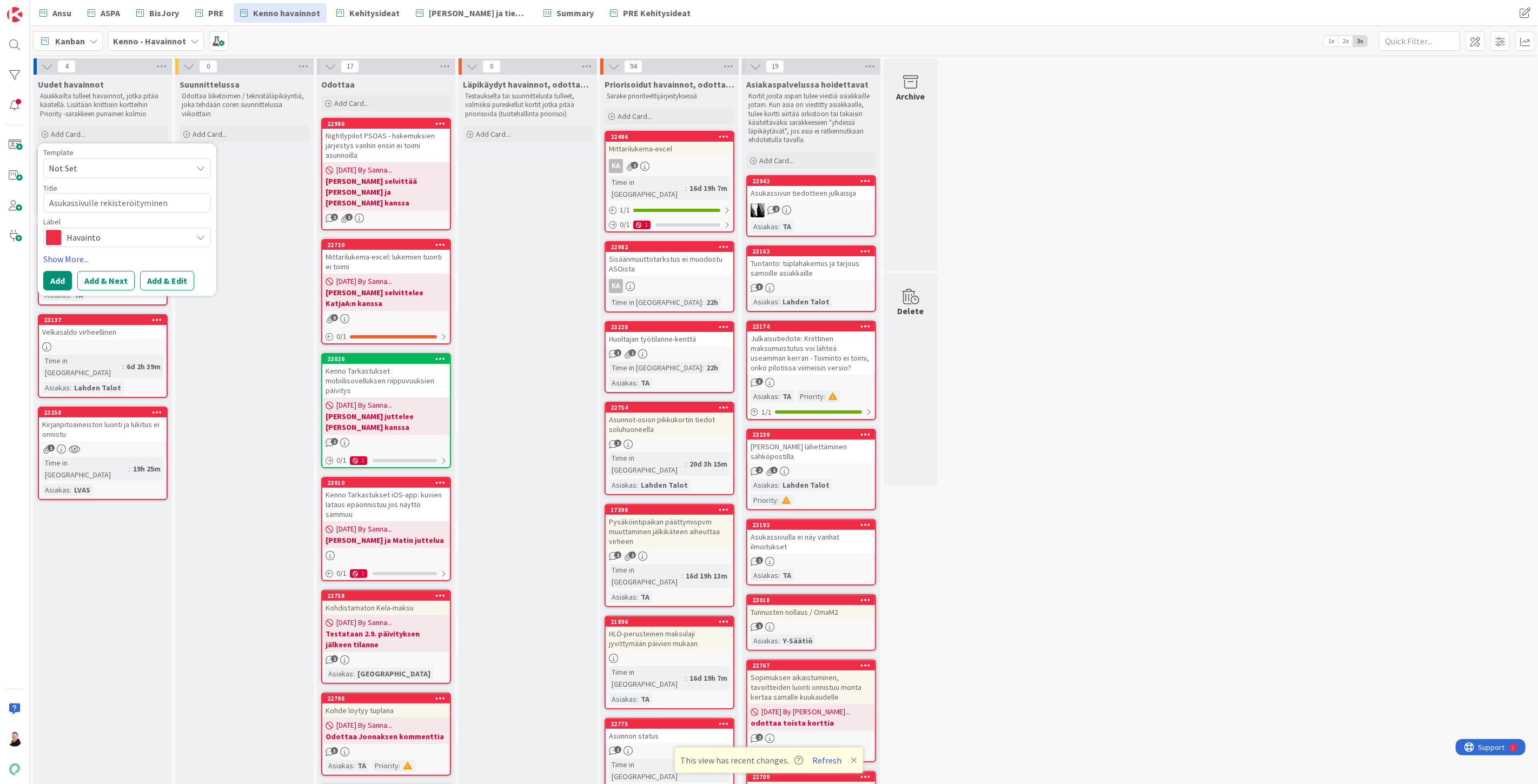
type textarea "Asukassivulle rekisteröityminen e"
type textarea "x"
type textarea "Asukassivulle rekisteröityminen ei"
type textarea "x"
type textarea "Asukassivulle rekisteröityminen ei"
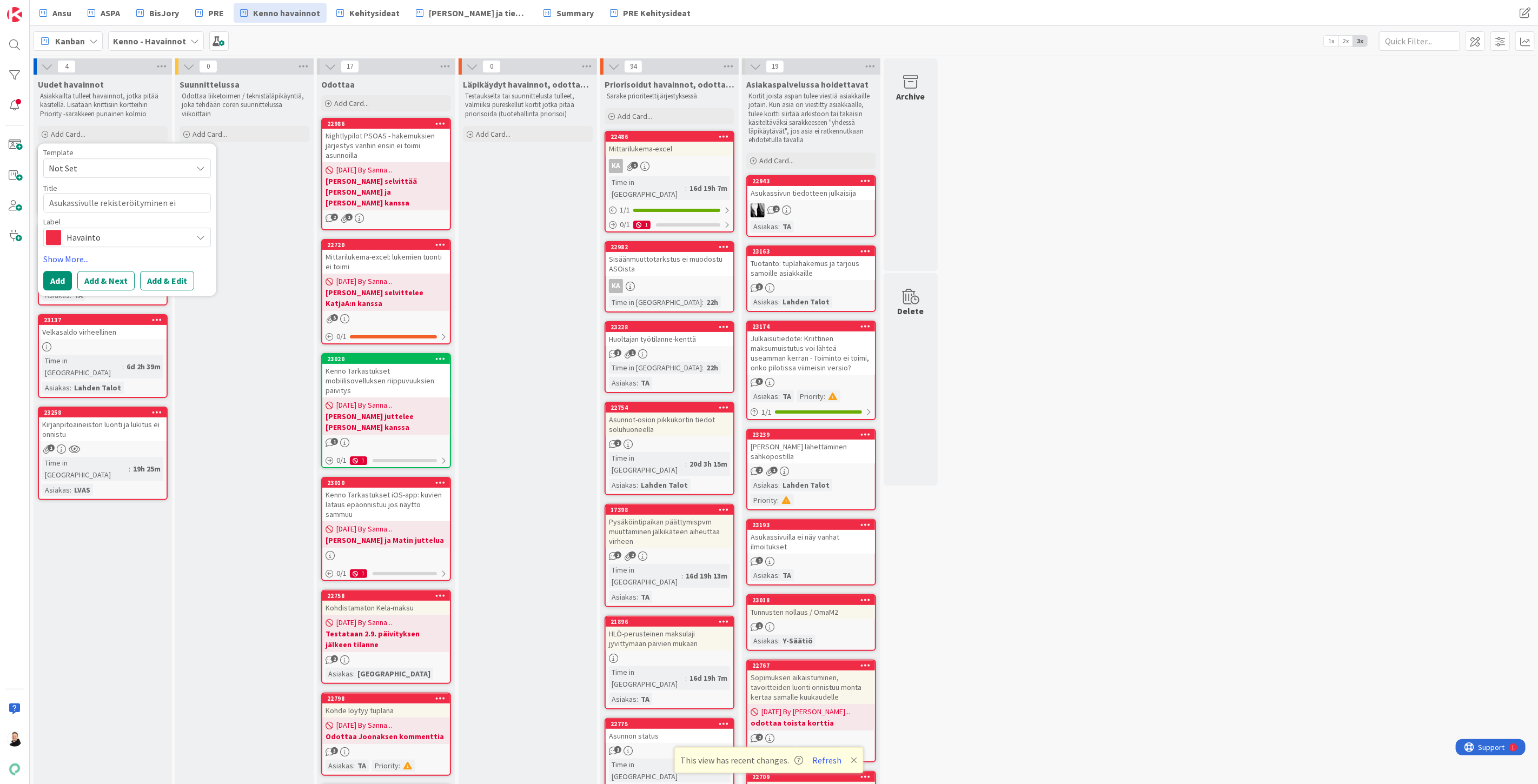
type textarea "x"
type textarea "Asukassivulle rekisteröityminen ei o"
type textarea "x"
type textarea "Asukassivulle rekisteröityminen ei on"
type textarea "x"
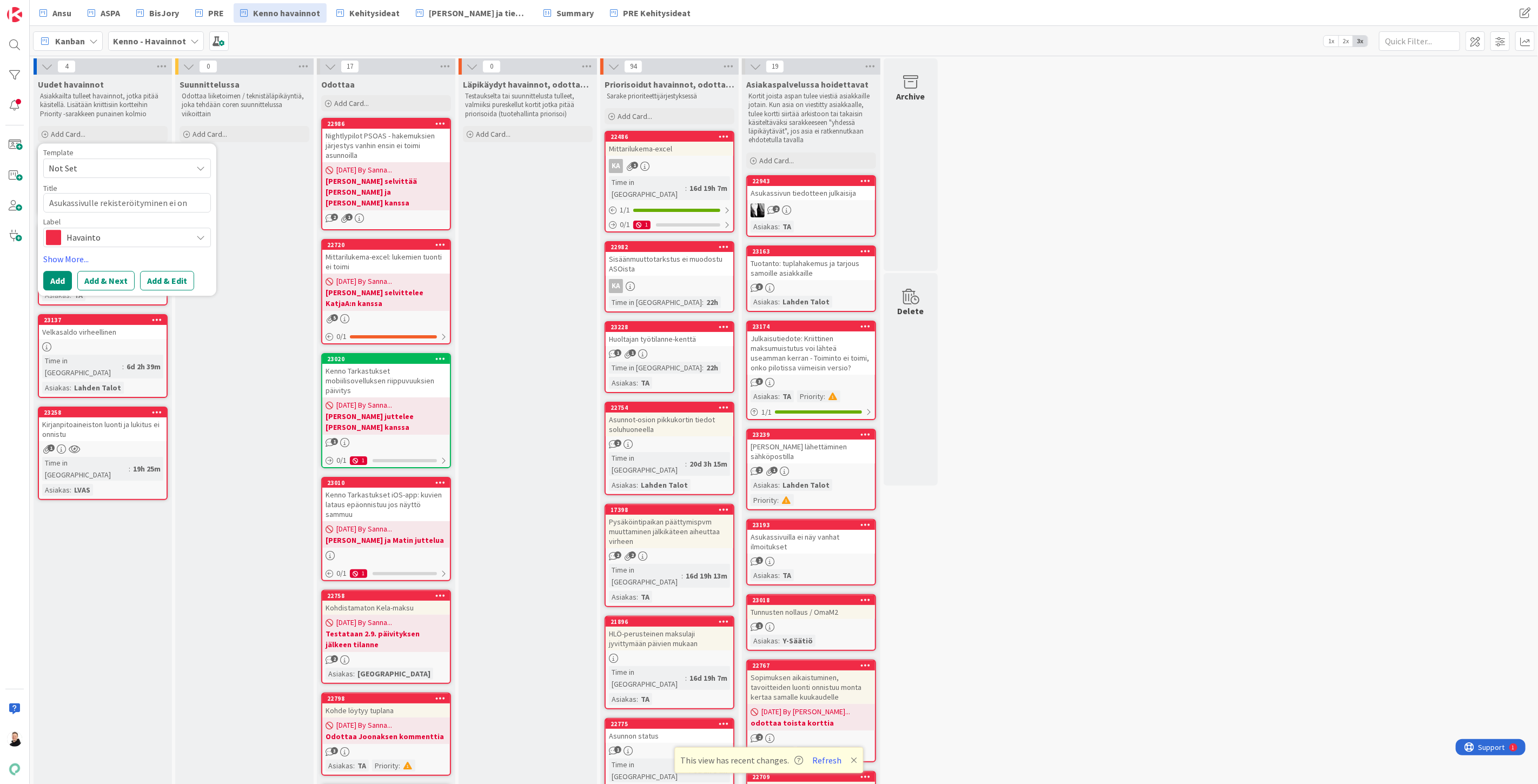
type textarea "Asukassivulle rekisteröityminen ei onn"
type textarea "x"
type textarea "Asukassivulle rekisteröityminen ei onnn"
type textarea "x"
type textarea "Asukassivulle rekisteröityminen ei onnni"
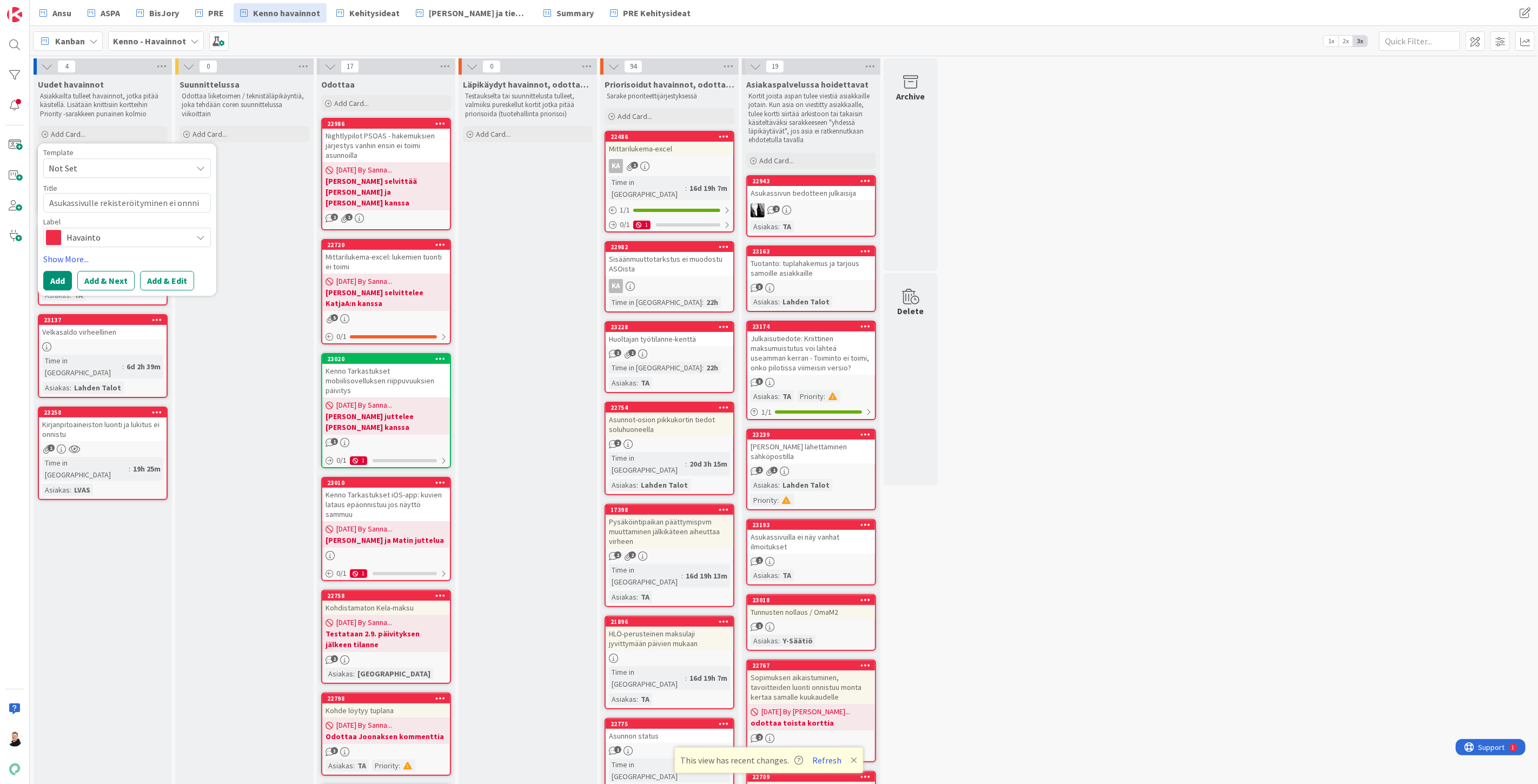
type textarea "x"
type textarea "Asukassivulle rekisteröityminen ei onnnist"
type textarea "x"
type textarea "Asukassivulle rekisteröityminen ei onnnis"
type textarea "x"
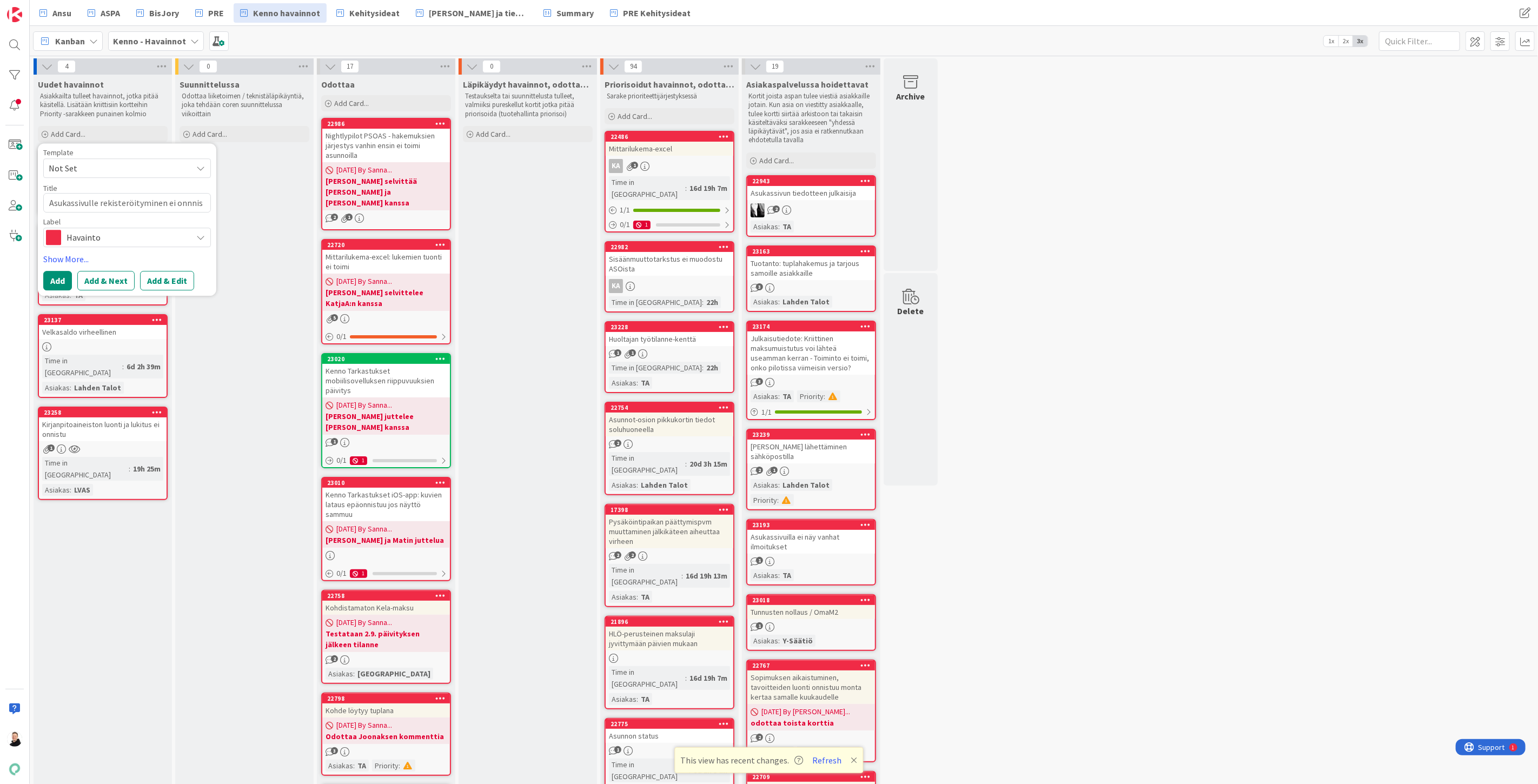
type textarea "Asukassivulle rekisteröityminen ei onnni"
type textarea "x"
type textarea "Asukassivulle rekisteröityminen ei onnn"
type textarea "x"
type textarea "Asukassivulle rekisteröityminen ei onn"
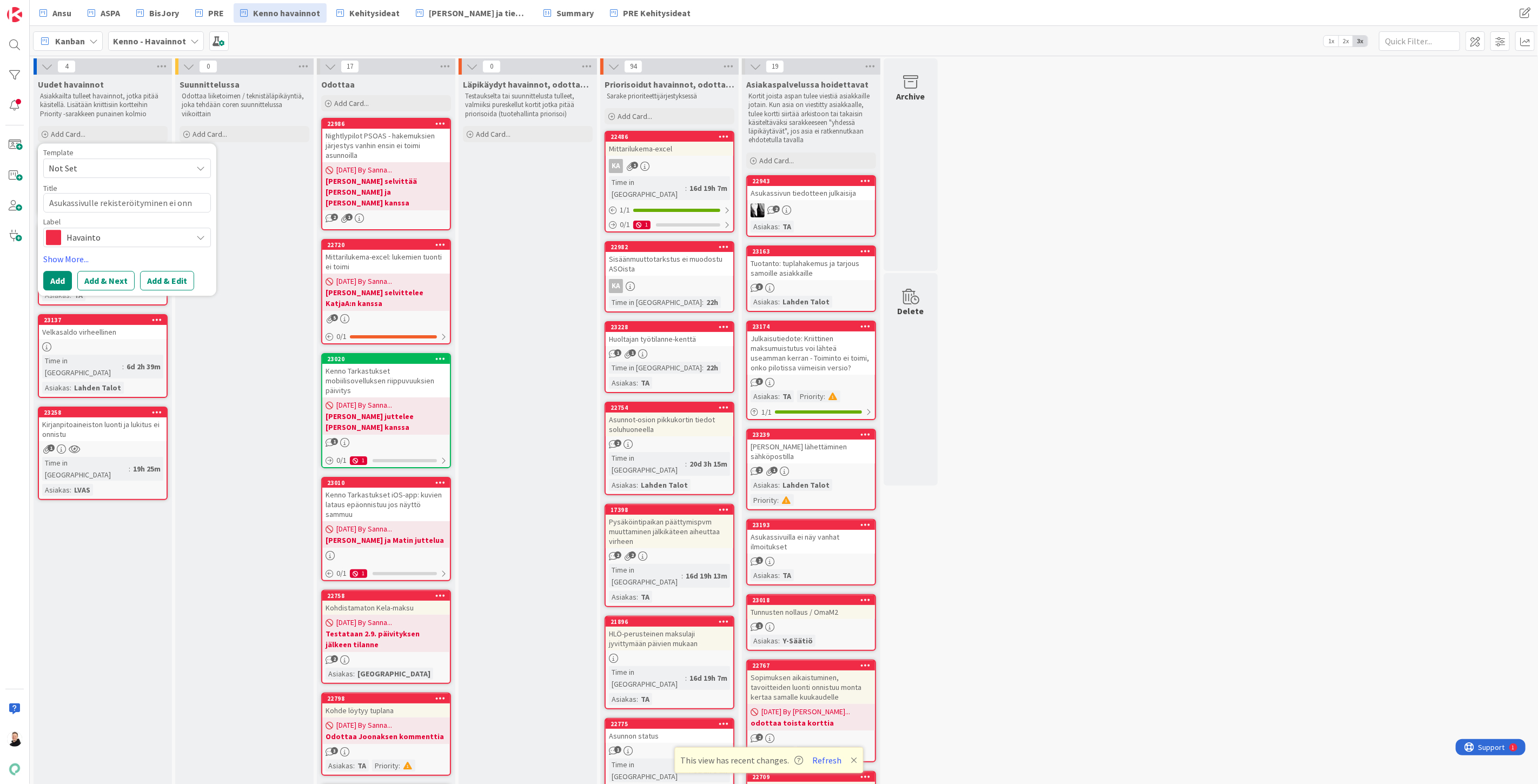
type textarea "x"
type textarea "Asukassivulle rekisteröityminen ei onni"
type textarea "x"
type textarea "Asukassivulle rekisteröityminen ei onnis"
type textarea "x"
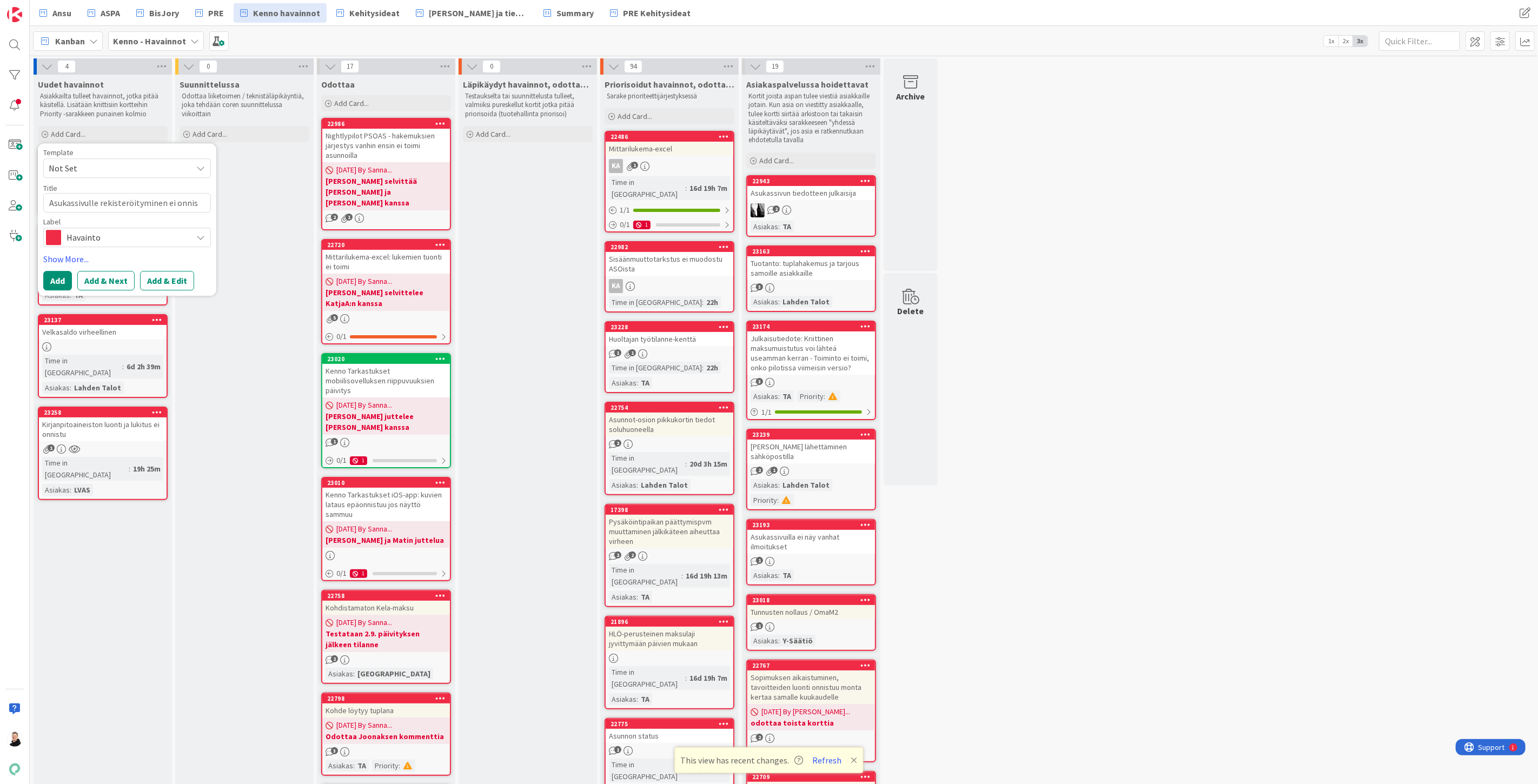
type textarea "Asukassivulle rekisteröityminen ei onnist"
type textarea "x"
type textarea "Asukassivulle rekisteröityminen ei onnistu"
click at [161, 280] on button "Add & Edit" at bounding box center [167, 281] width 54 height 20
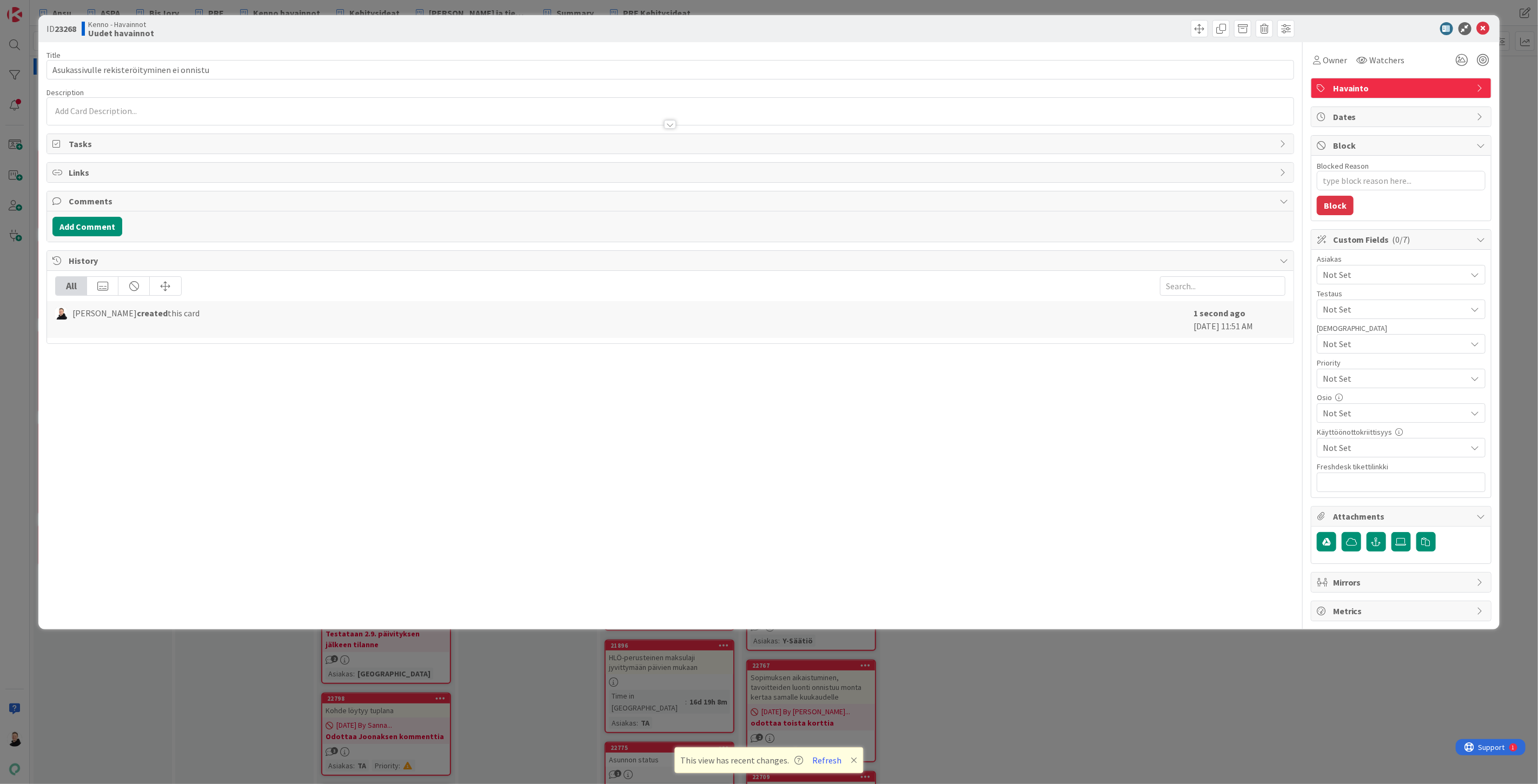
click at [81, 112] on div at bounding box center [671, 111] width 1247 height 27
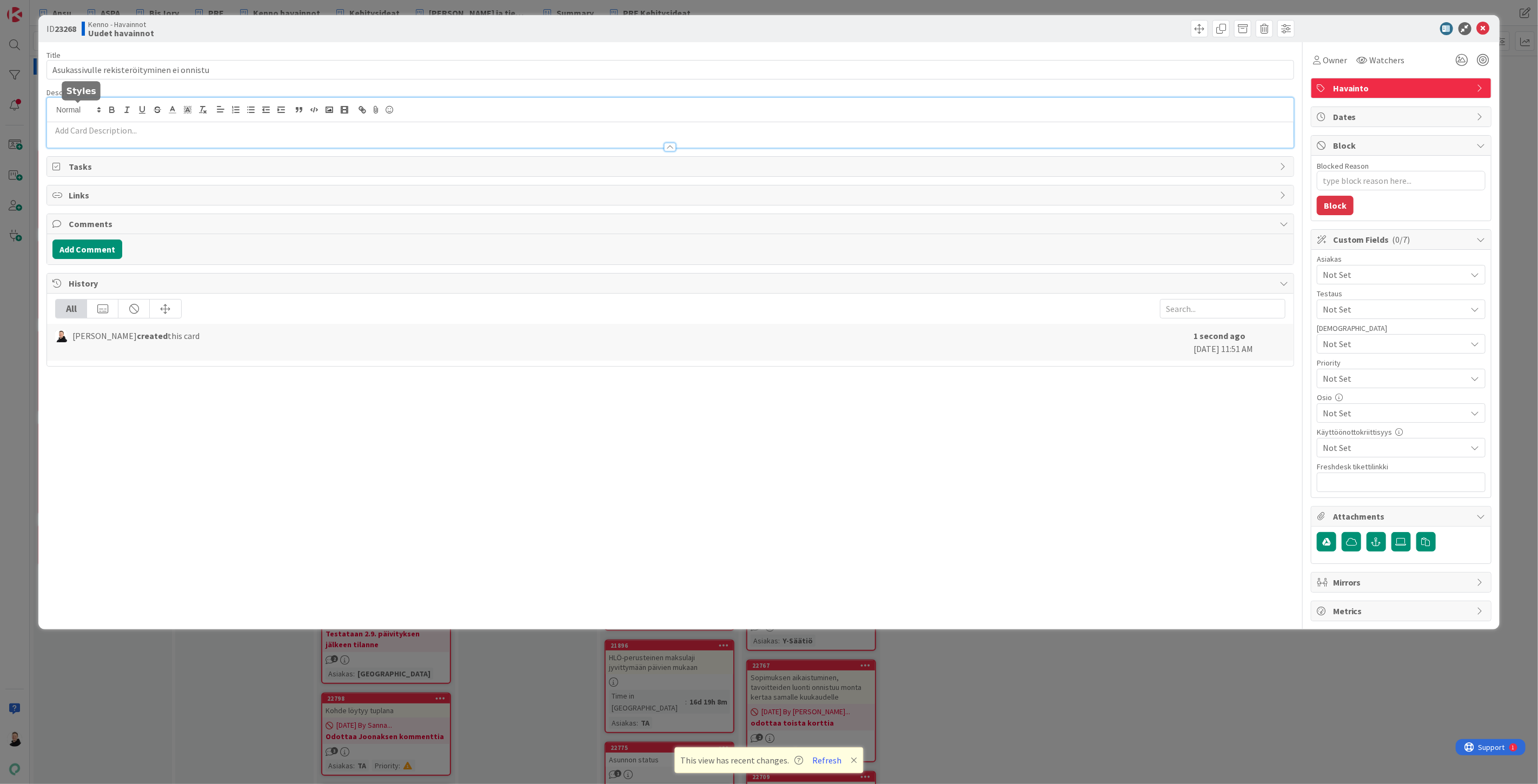
click at [81, 124] on div at bounding box center [671, 134] width 1247 height 25
click at [65, 134] on p at bounding box center [670, 130] width 1235 height 12
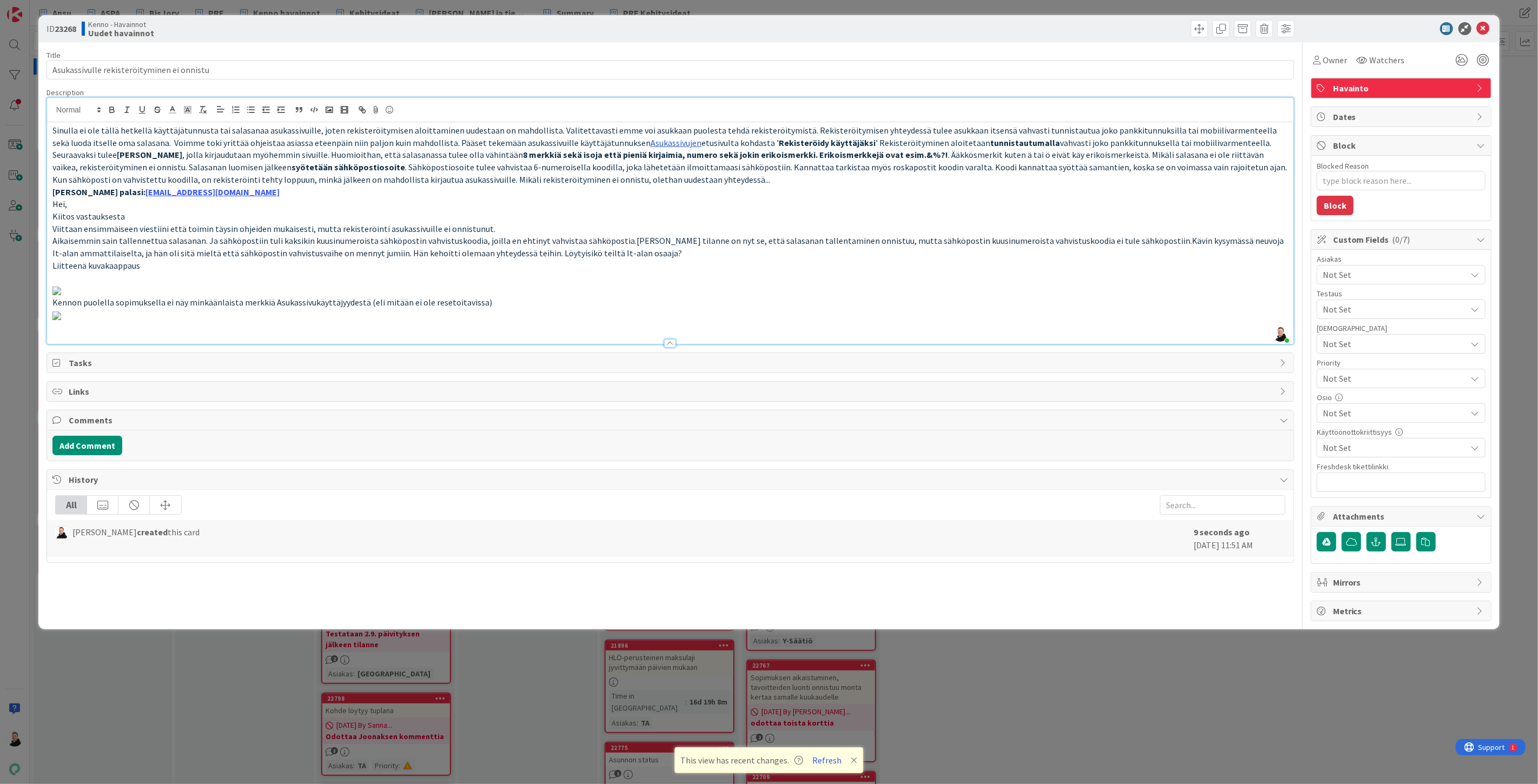
click at [272, 296] on p at bounding box center [670, 290] width 1235 height 12
click at [61, 320] on img at bounding box center [56, 316] width 9 height 9
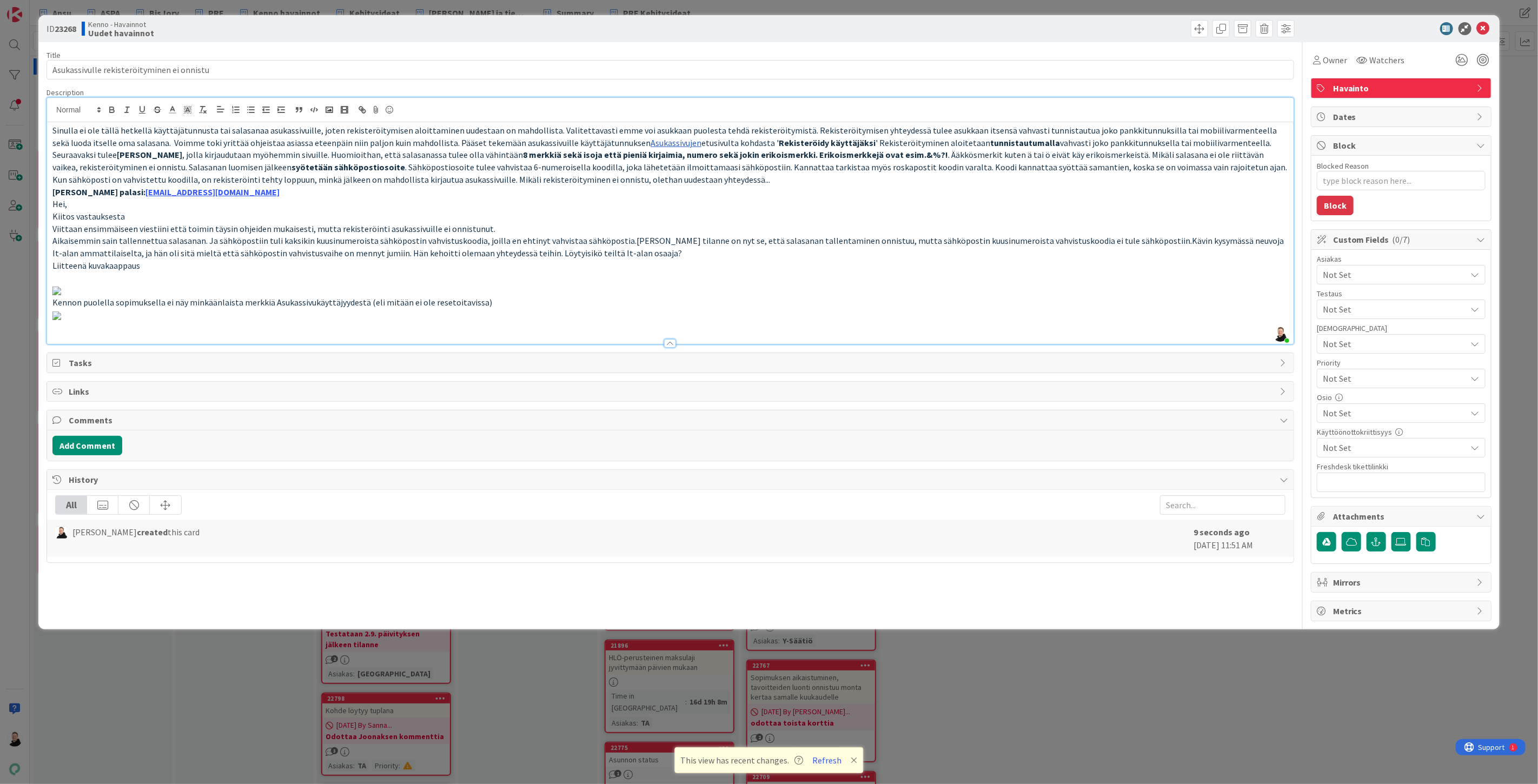
click at [61, 320] on img at bounding box center [56, 316] width 9 height 9
click at [549, 321] on p at bounding box center [670, 314] width 1235 height 12
type textarea "x"
click at [510, 321] on p at bounding box center [670, 314] width 1235 height 12
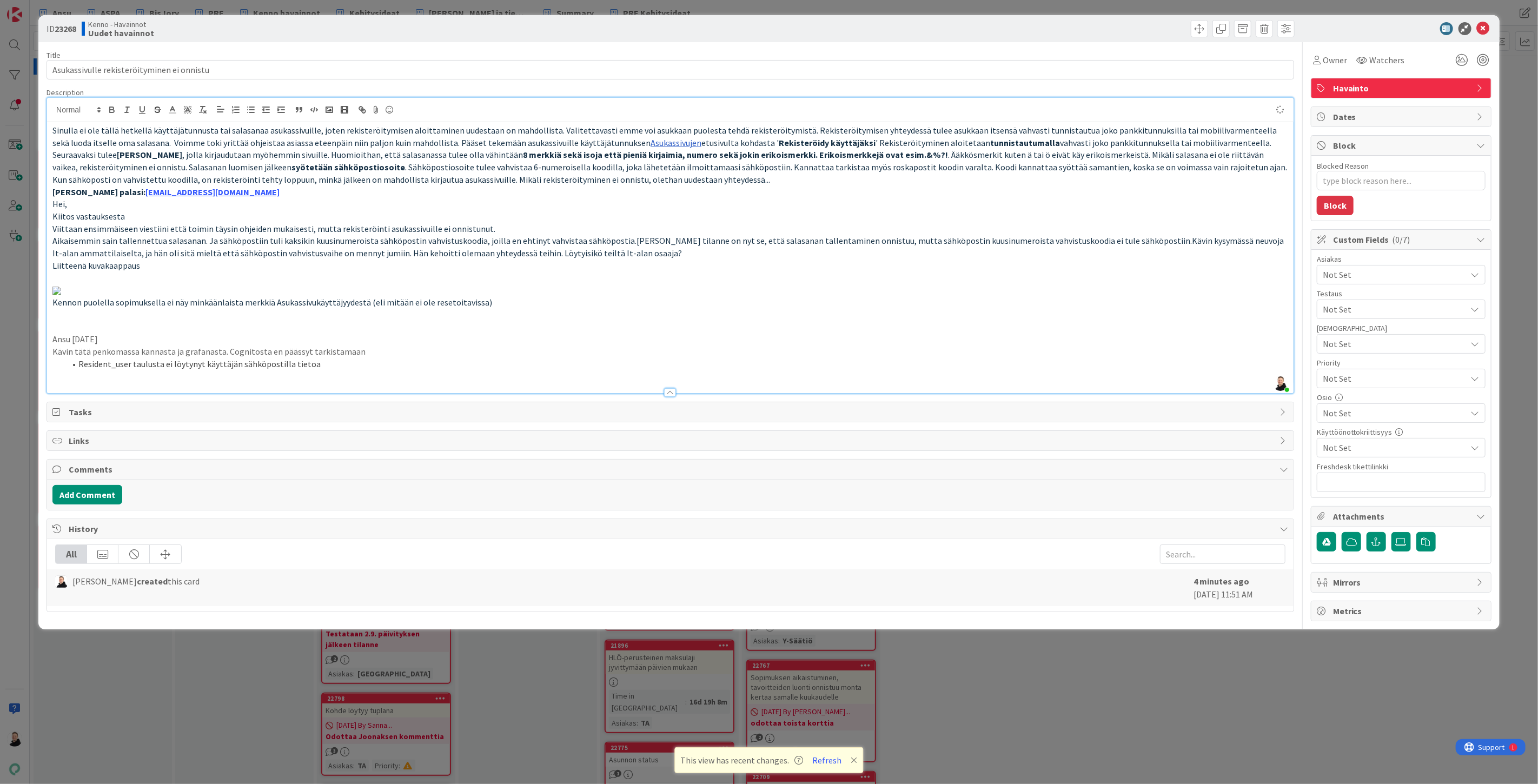
scroll to position [128, 0]
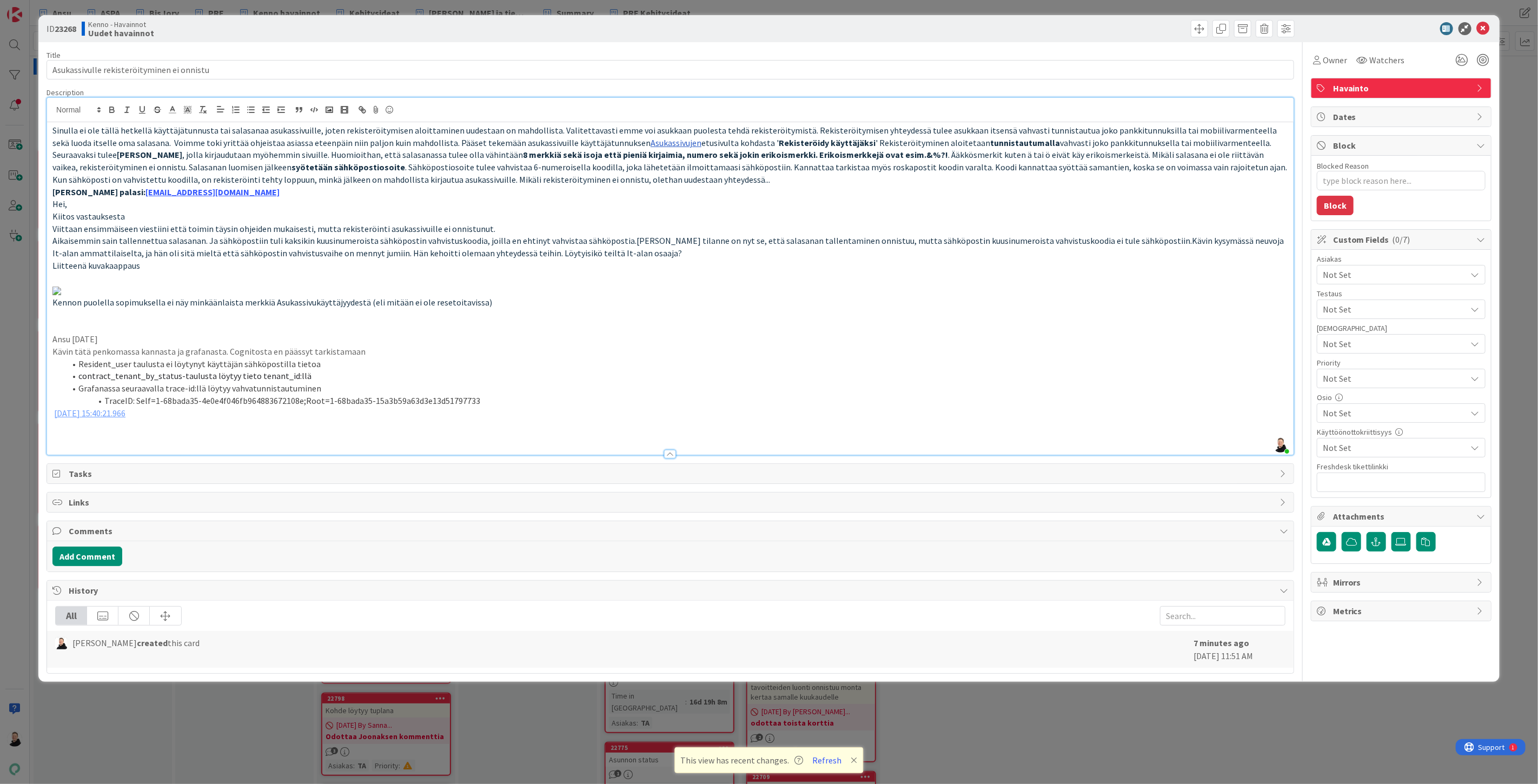
click at [213, 381] on span "contract_tenant_by_status-taulusta löytyy tieto tenant_id:llä" at bounding box center [194, 375] width 233 height 11
click at [155, 420] on p "[DATE] 15:40:21.966" at bounding box center [670, 412] width 1235 height 12
type textarea "x"
click at [175, 420] on li "[DATE] 15:40:21.966" at bounding box center [676, 412] width 1223 height 12
drag, startPoint x: 150, startPoint y: 553, endPoint x: 182, endPoint y: 576, distance: 39.4
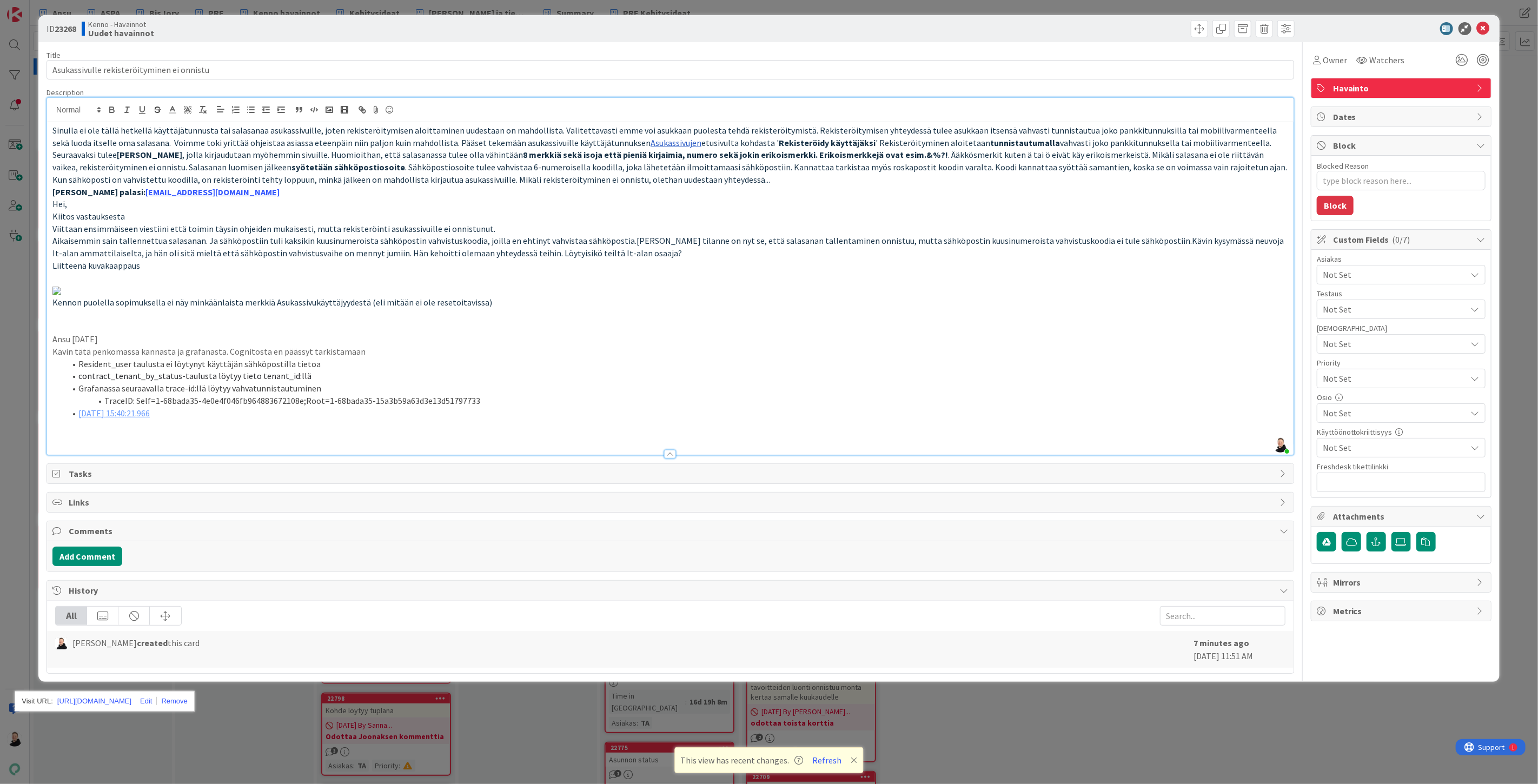
click at [157, 697] on link at bounding box center [143, 701] width 25 height 8
type input "[URL][DOMAIN_NAME]"
click at [290, 444] on p at bounding box center [670, 437] width 1235 height 12
click at [177, 420] on li "[DATE] 15:40:21.966" at bounding box center [676, 412] width 1223 height 12
drag, startPoint x: 142, startPoint y: 552, endPoint x: 180, endPoint y: 569, distance: 41.6
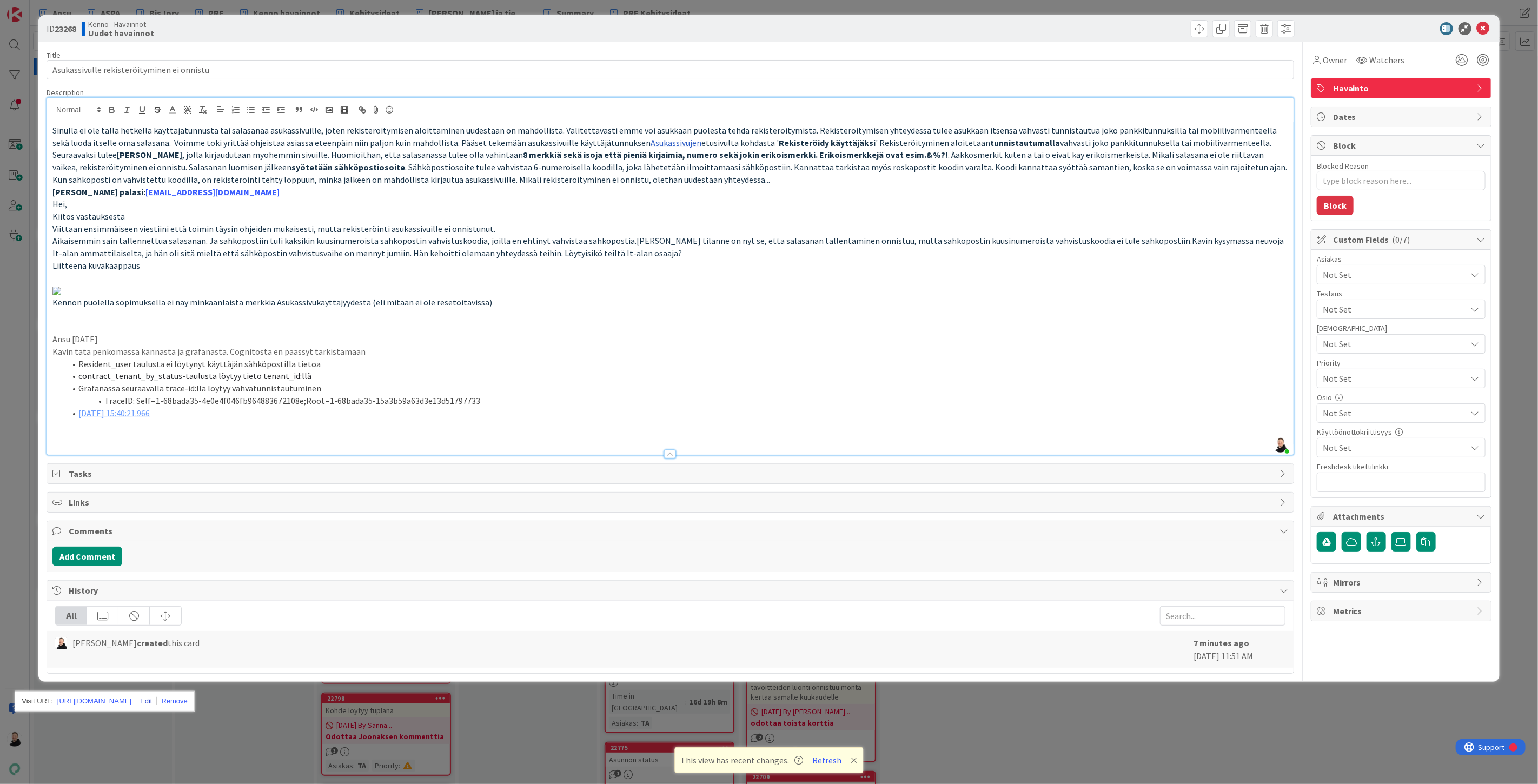
click at [157, 697] on link at bounding box center [143, 701] width 25 height 8
click at [206, 697] on link at bounding box center [205, 701] width 25 height 8
click at [173, 420] on li "[DATE] 15:40:21.966" at bounding box center [676, 412] width 1223 height 12
click at [143, 418] on span "[DATE] 15:40:21.966" at bounding box center [114, 412] width 72 height 11
click at [150, 418] on span "[DATE] 15:40:21.966" at bounding box center [114, 412] width 72 height 11
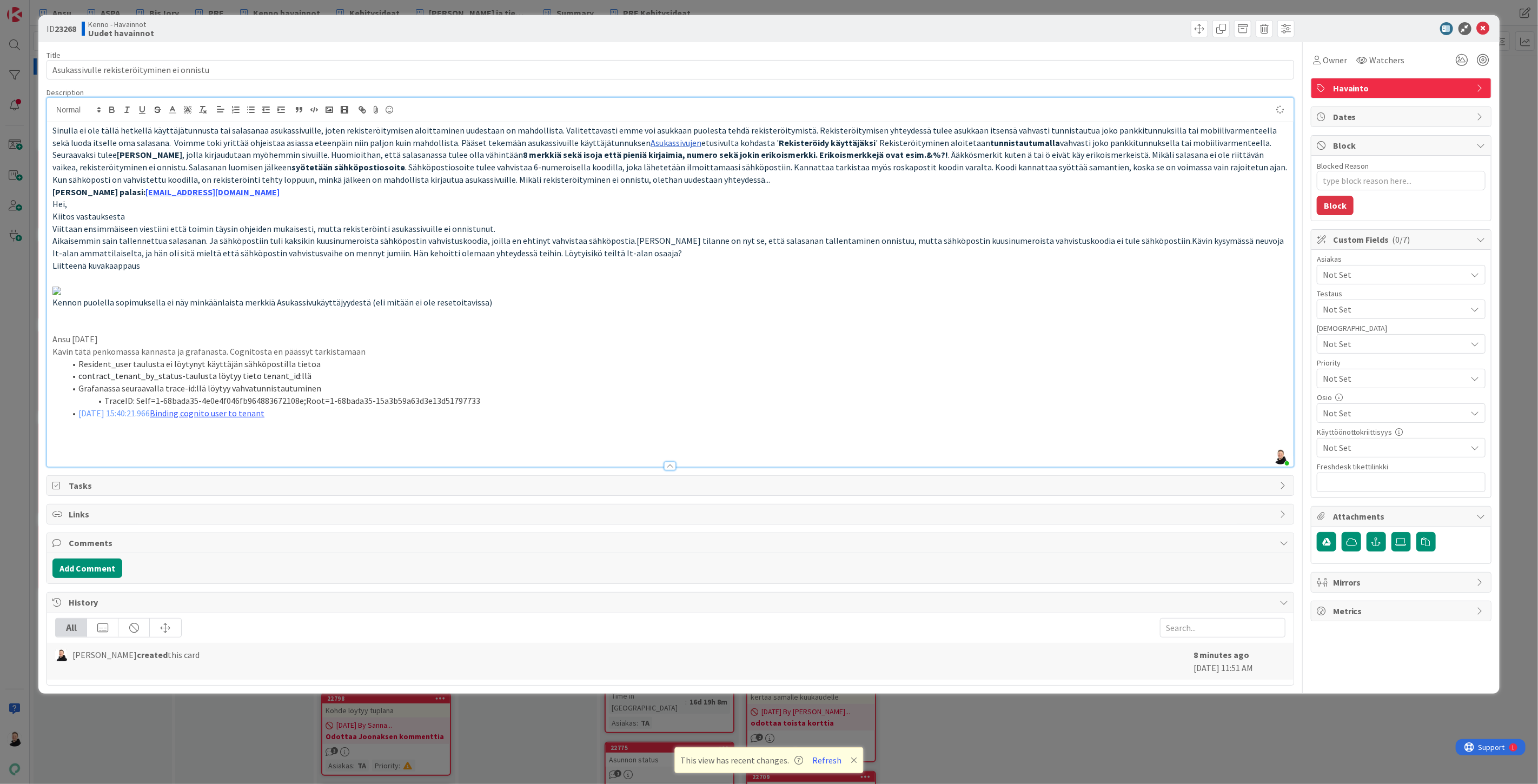
type textarea "x"
drag, startPoint x: 256, startPoint y: 553, endPoint x: 280, endPoint y: 573, distance: 31.2
click at [256, 697] on link at bounding box center [243, 701] width 25 height 8
type input "[URL][DOMAIN_NAME]"
click at [478, 444] on p at bounding box center [670, 437] width 1235 height 12
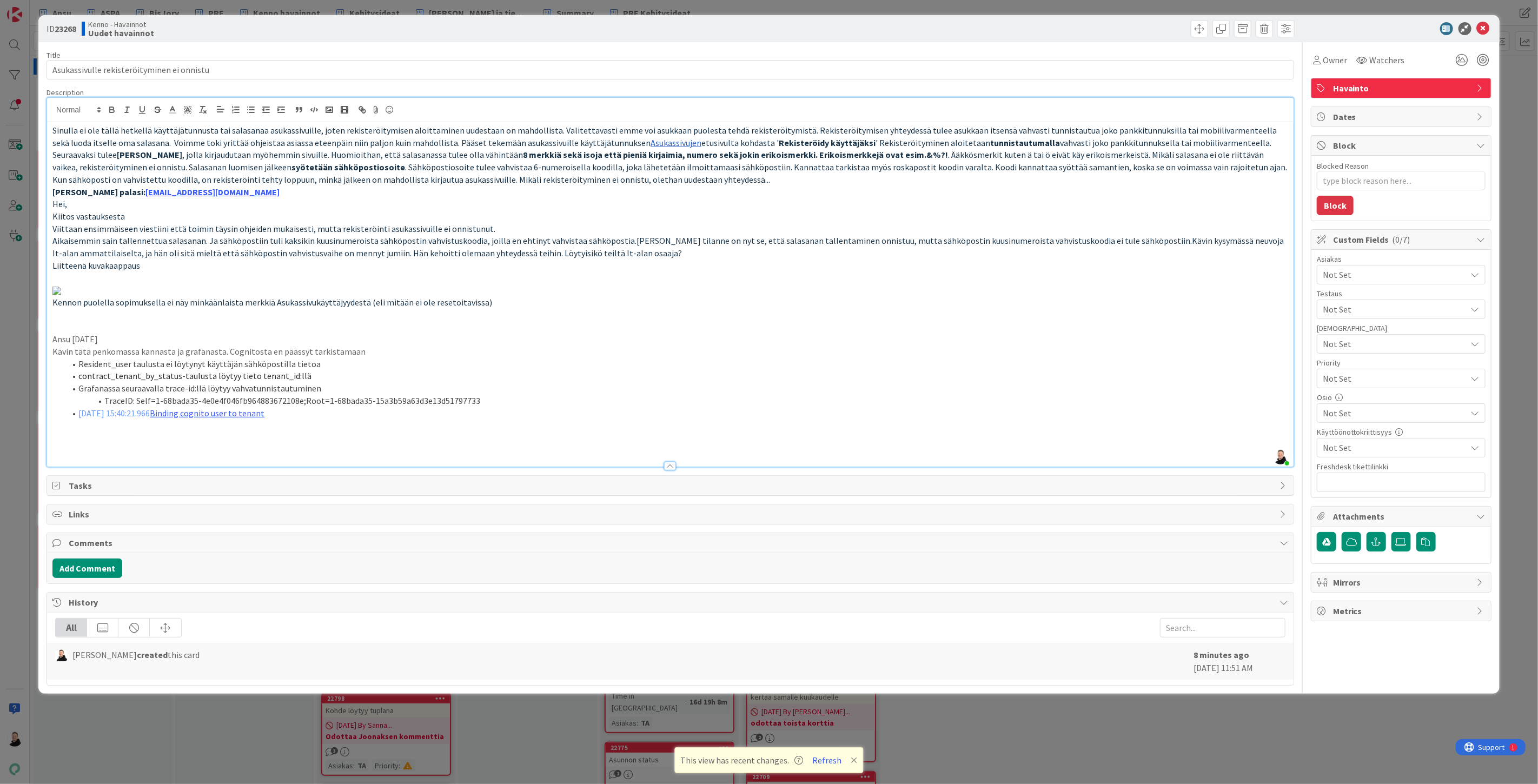
click at [286, 420] on li "[DATE] 15:40:21.966 Binding cognito user to tenant" at bounding box center [676, 412] width 1223 height 12
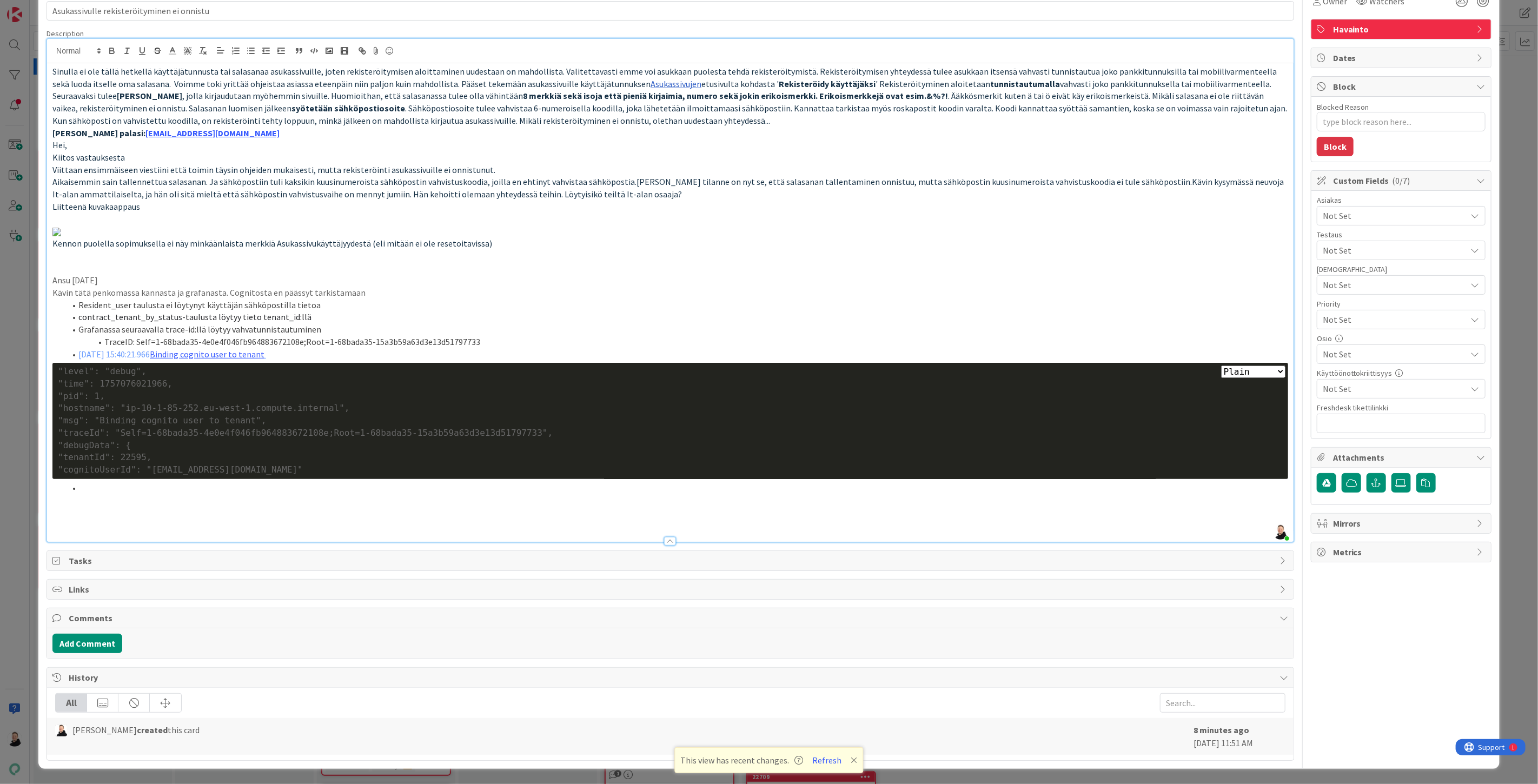
click at [1429, 209] on span "Not Set" at bounding box center [1394, 216] width 144 height 13
click at [1318, 233] on icon at bounding box center [1322, 241] width 9 height 16
click at [1199, 224] on p at bounding box center [670, 230] width 1235 height 12
click at [1350, 347] on span "Not Set" at bounding box center [1394, 354] width 144 height 13
click at [1343, 488] on span "Asukassivut" at bounding box center [1353, 496] width 43 height 16
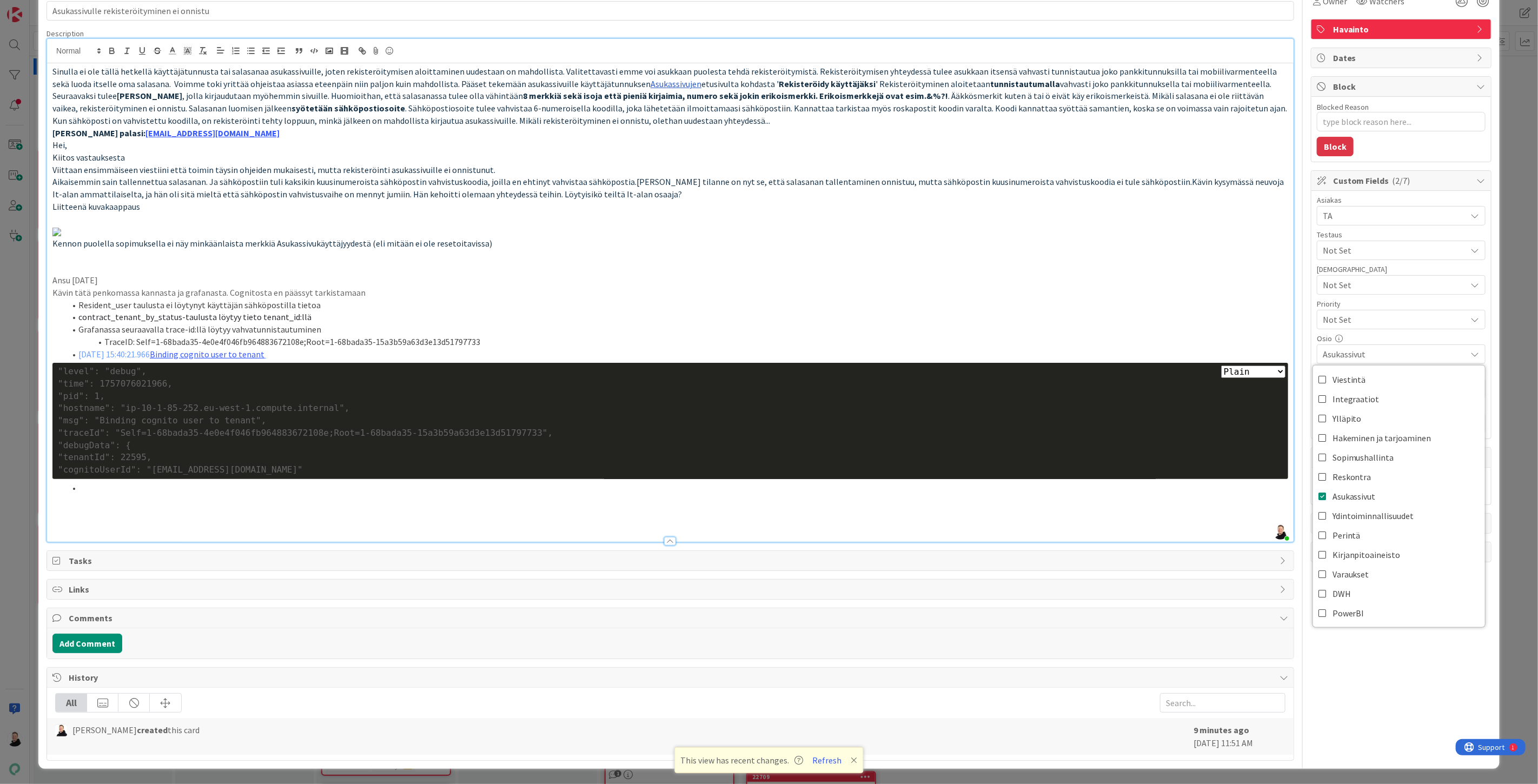
type textarea "x"
click at [1197, 237] on p at bounding box center [670, 230] width 1235 height 12
click at [1357, 413] on input "text" at bounding box center [1400, 423] width 168 height 20
click at [1355, 413] on input "text" at bounding box center [1400, 423] width 168 height 20
paste input "[URL][DOMAIN_NAME]"
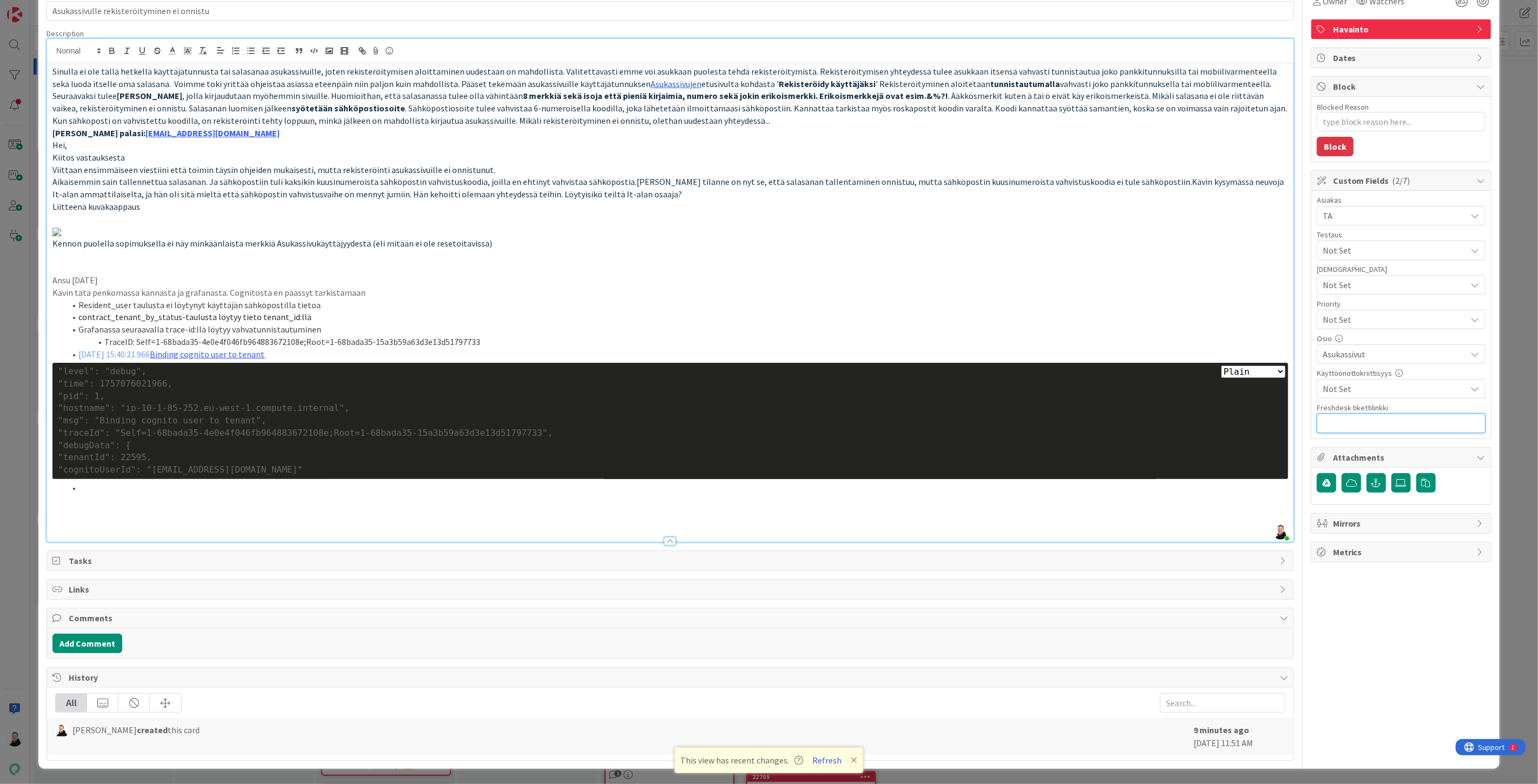
type input "[URL][DOMAIN_NAME]"
type textarea "x"
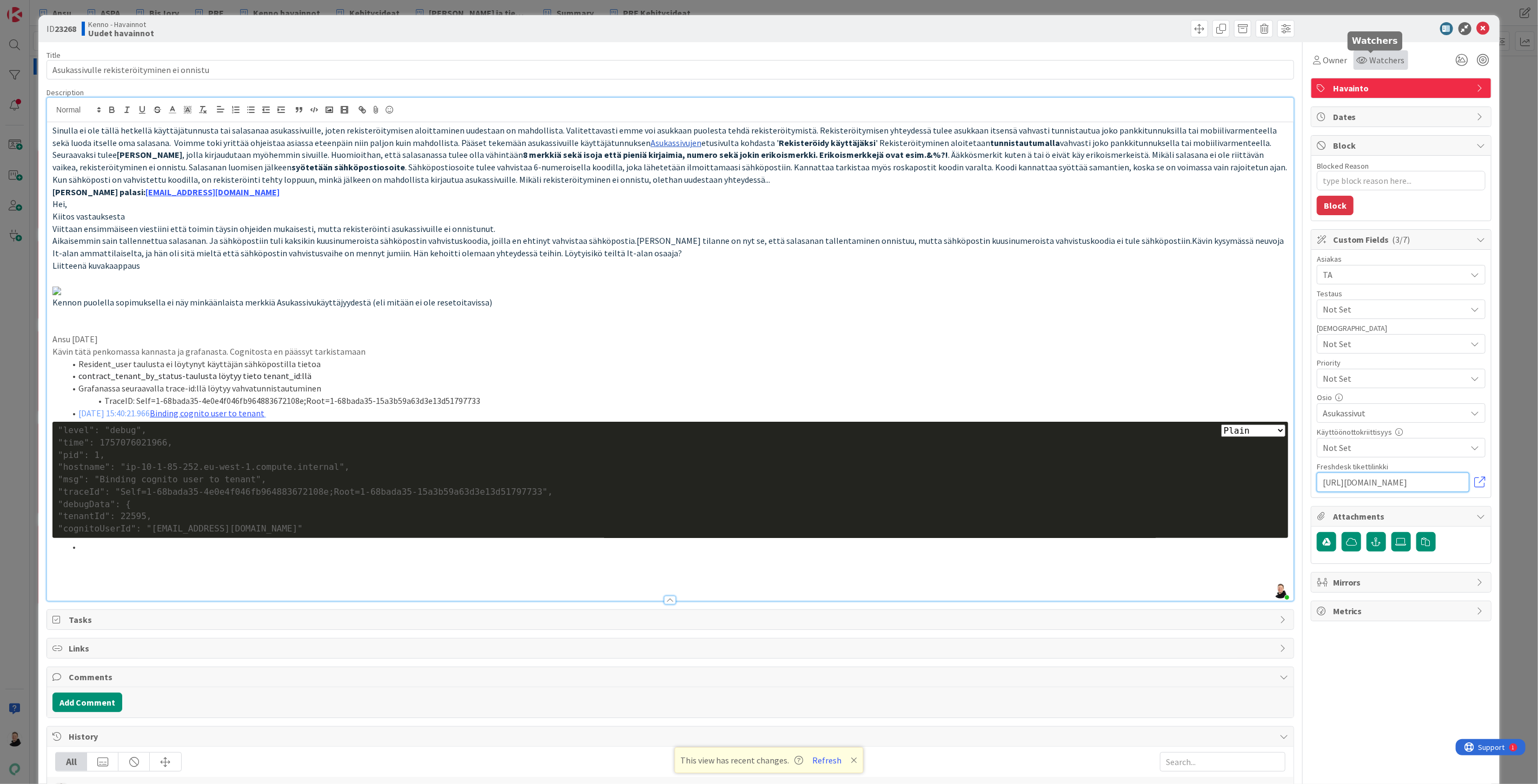
type input "[URL][DOMAIN_NAME]"
click at [1361, 51] on div "Watchers" at bounding box center [1380, 60] width 55 height 20
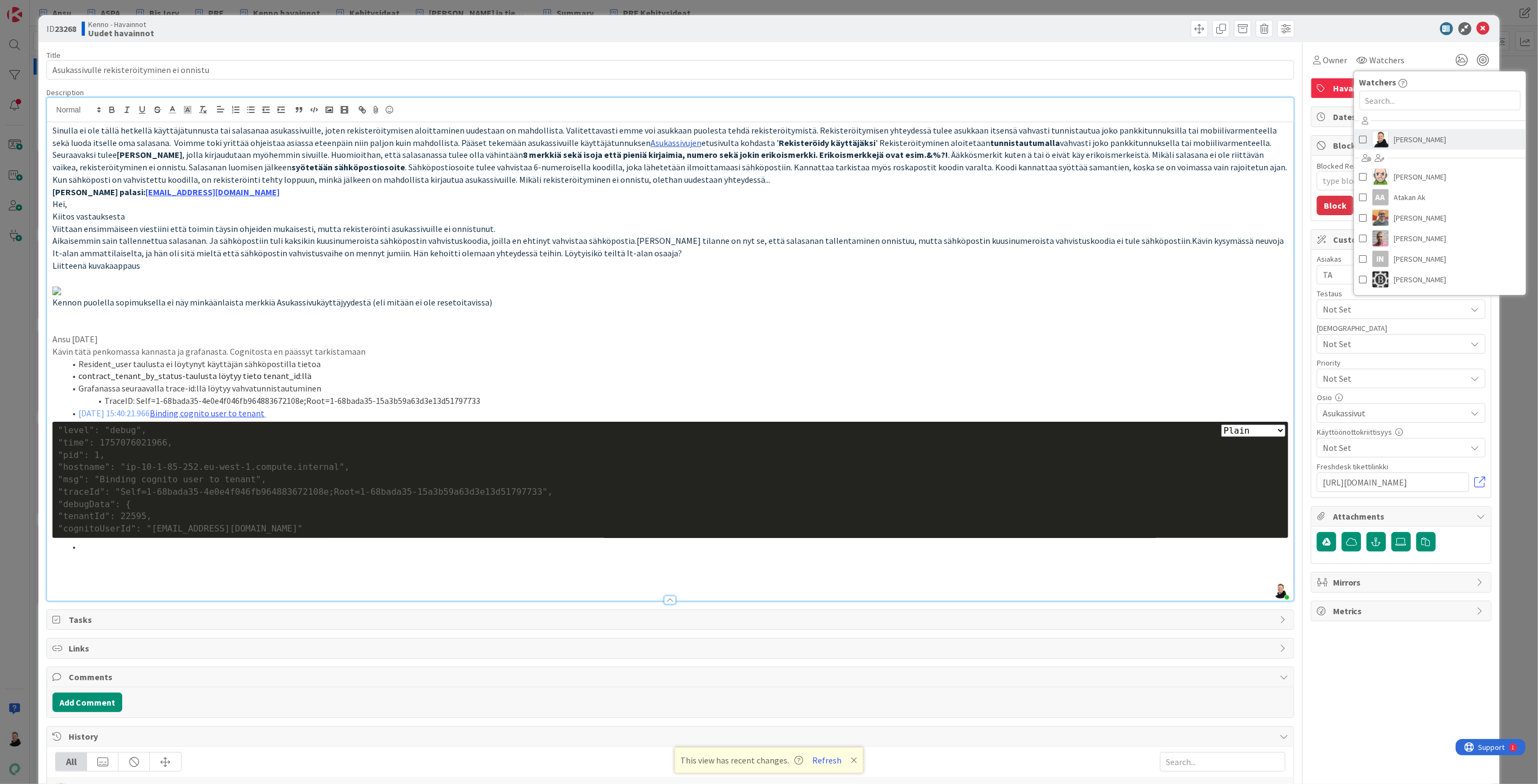
click at [1394, 137] on span "[PERSON_NAME]" at bounding box center [1420, 139] width 52 height 16
type textarea "x"
